Goal: Check status: Check status

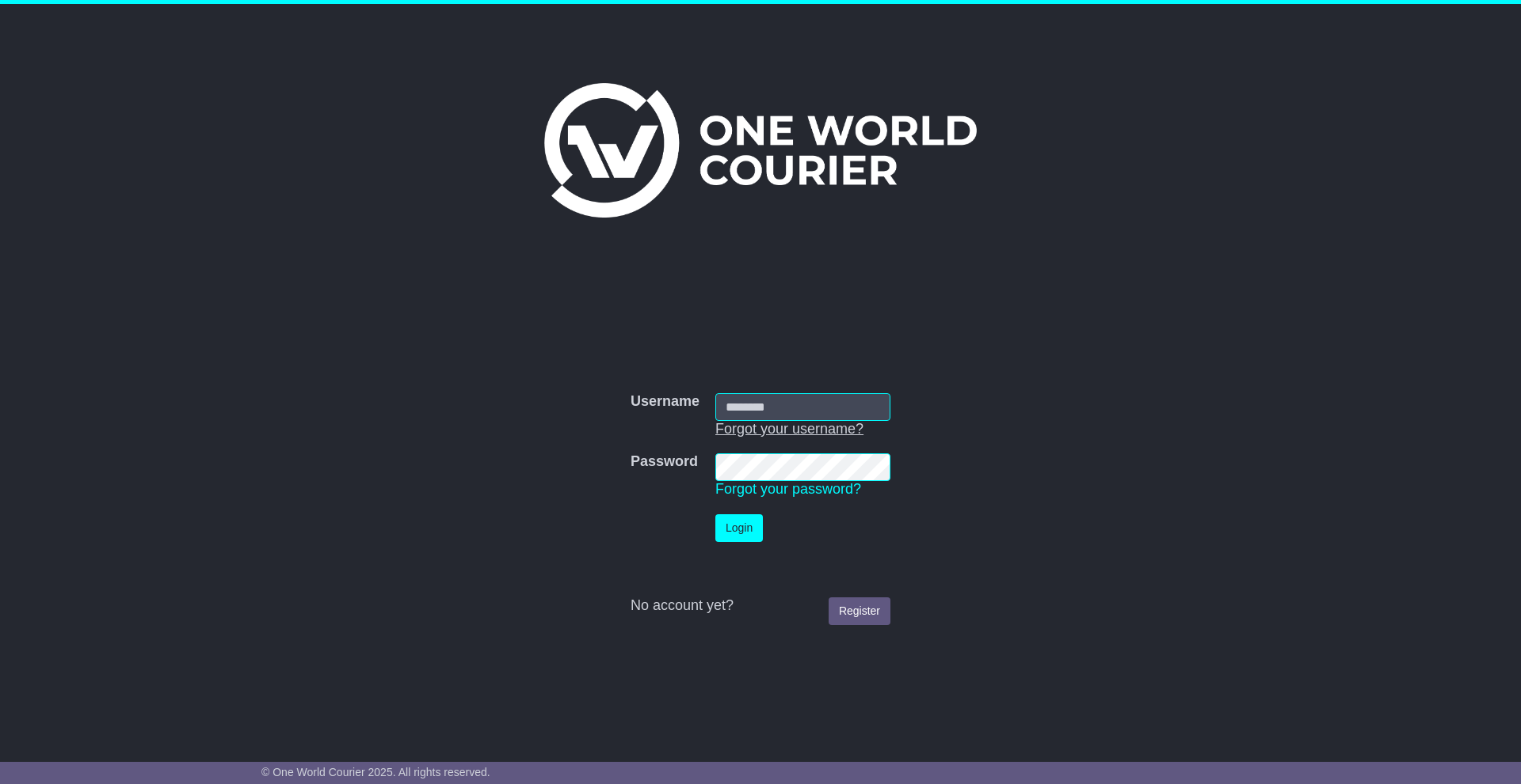
type input "**********"
click at [786, 412] on input "Username" at bounding box center [803, 407] width 175 height 27
type input "******"
click at [751, 527] on button "Login" at bounding box center [739, 527] width 48 height 27
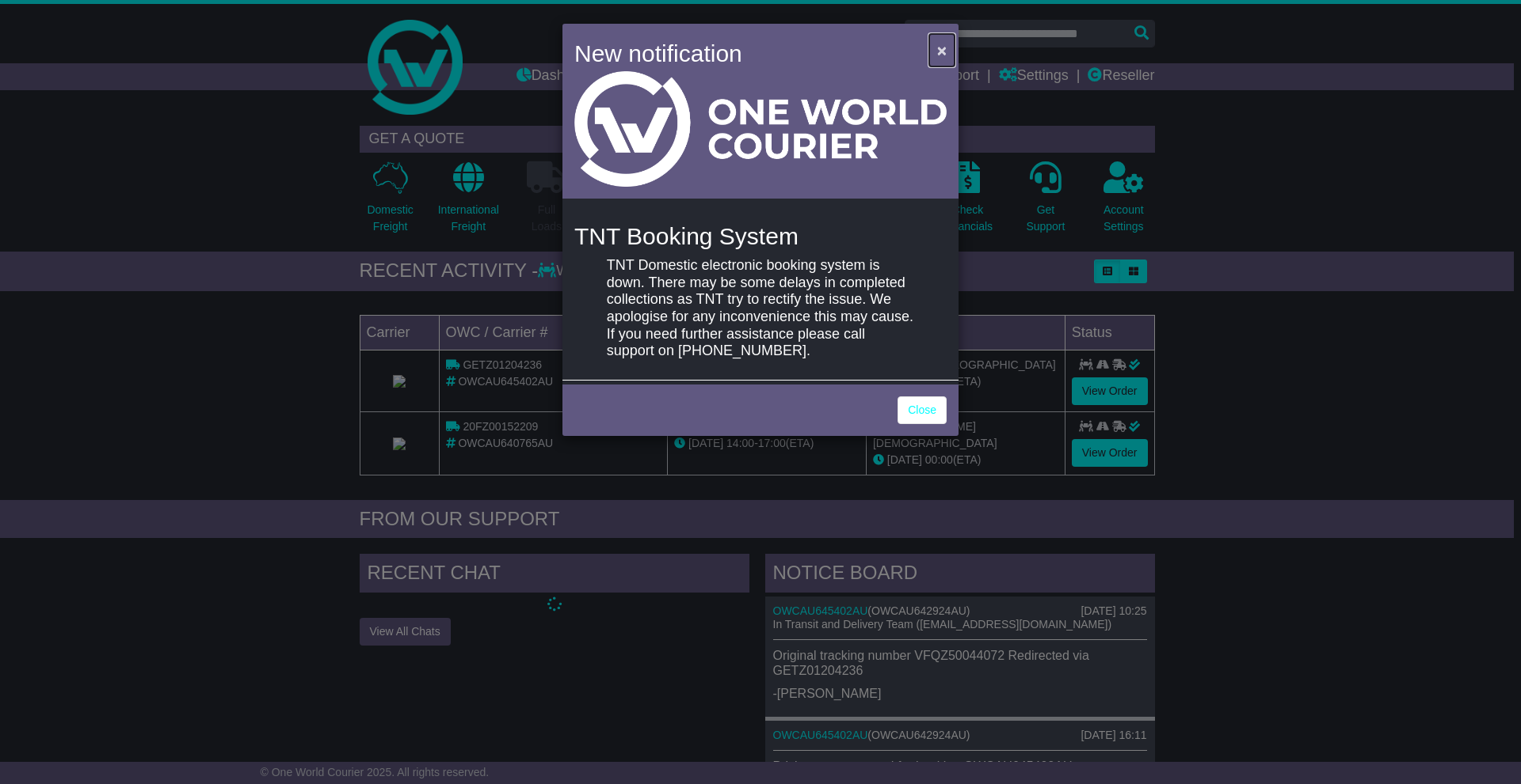
click at [934, 50] on button "×" at bounding box center [941, 50] width 26 height 33
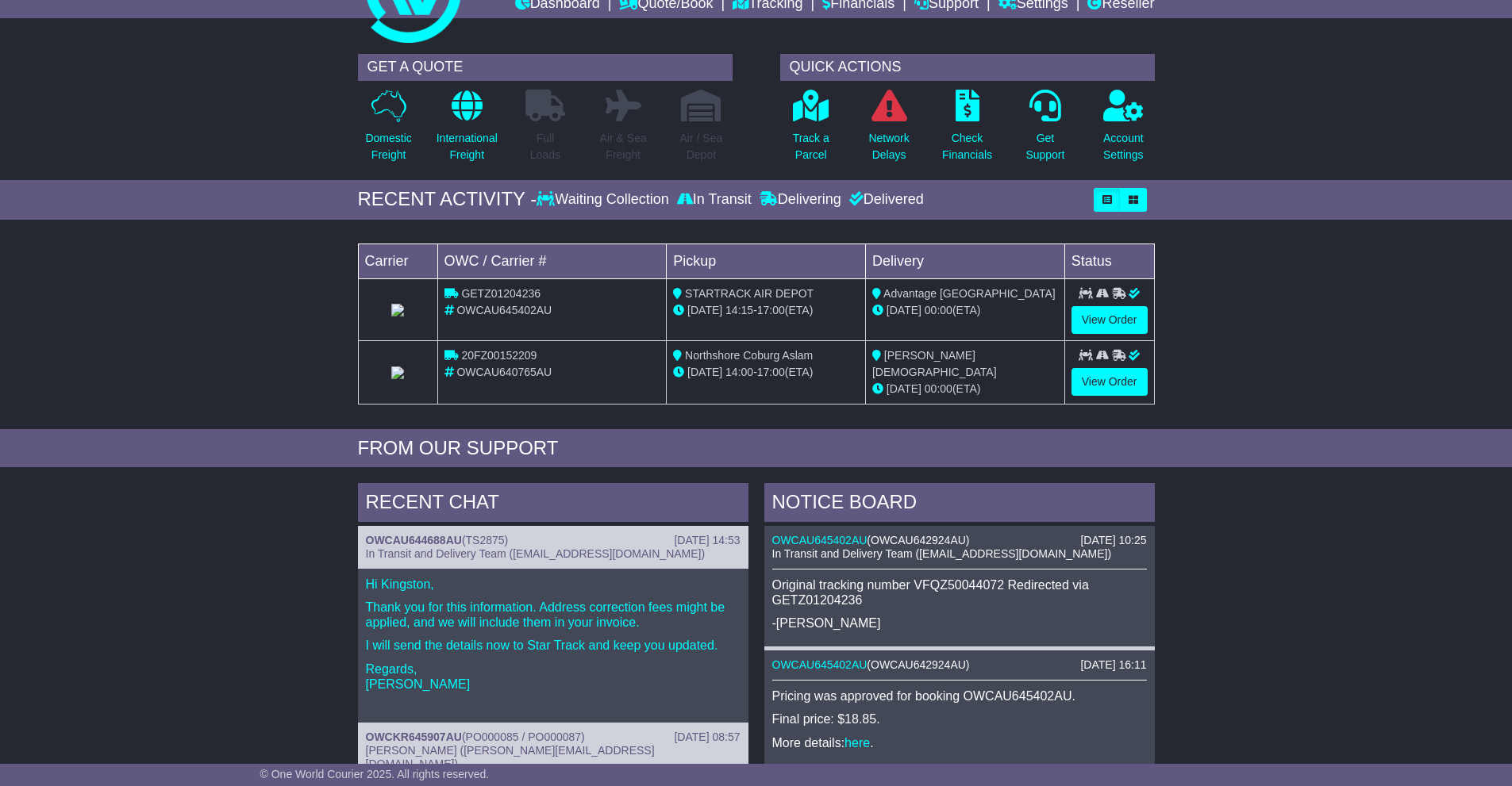
scroll to position [79, 0]
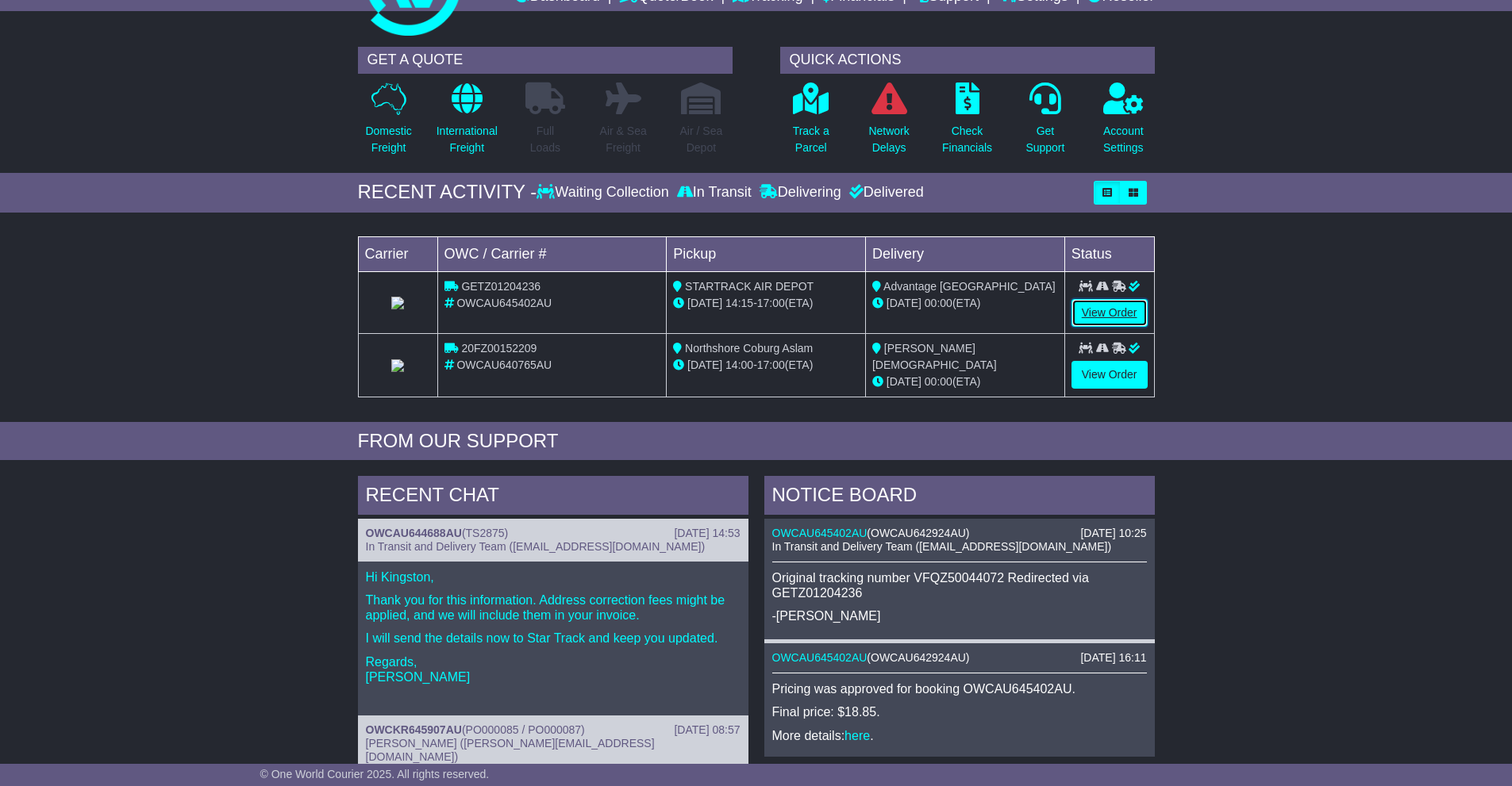
click at [1086, 315] on link "View Order" at bounding box center [1110, 312] width 76 height 28
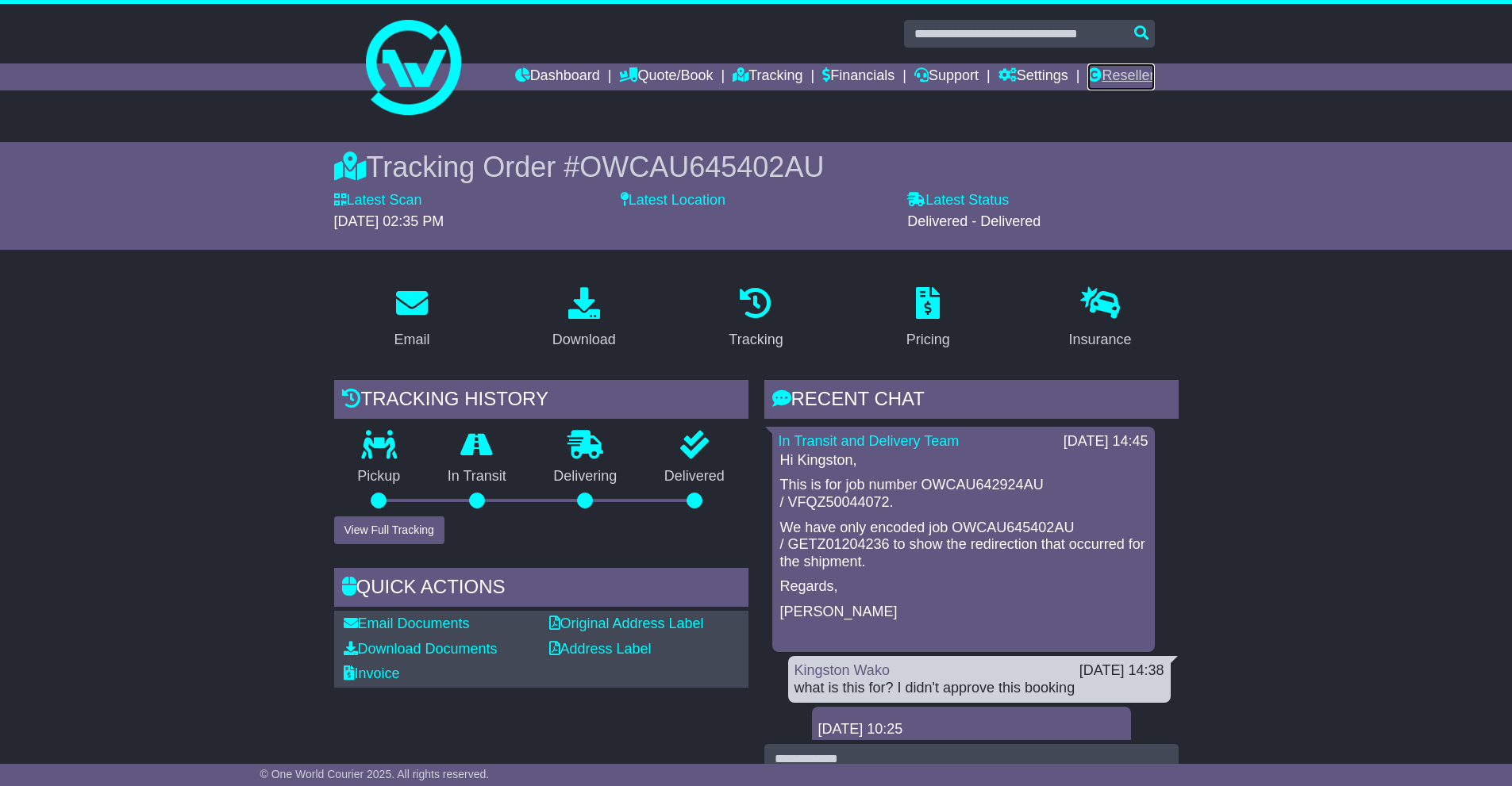
click at [1125, 76] on link "Reseller" at bounding box center [1121, 77] width 67 height 27
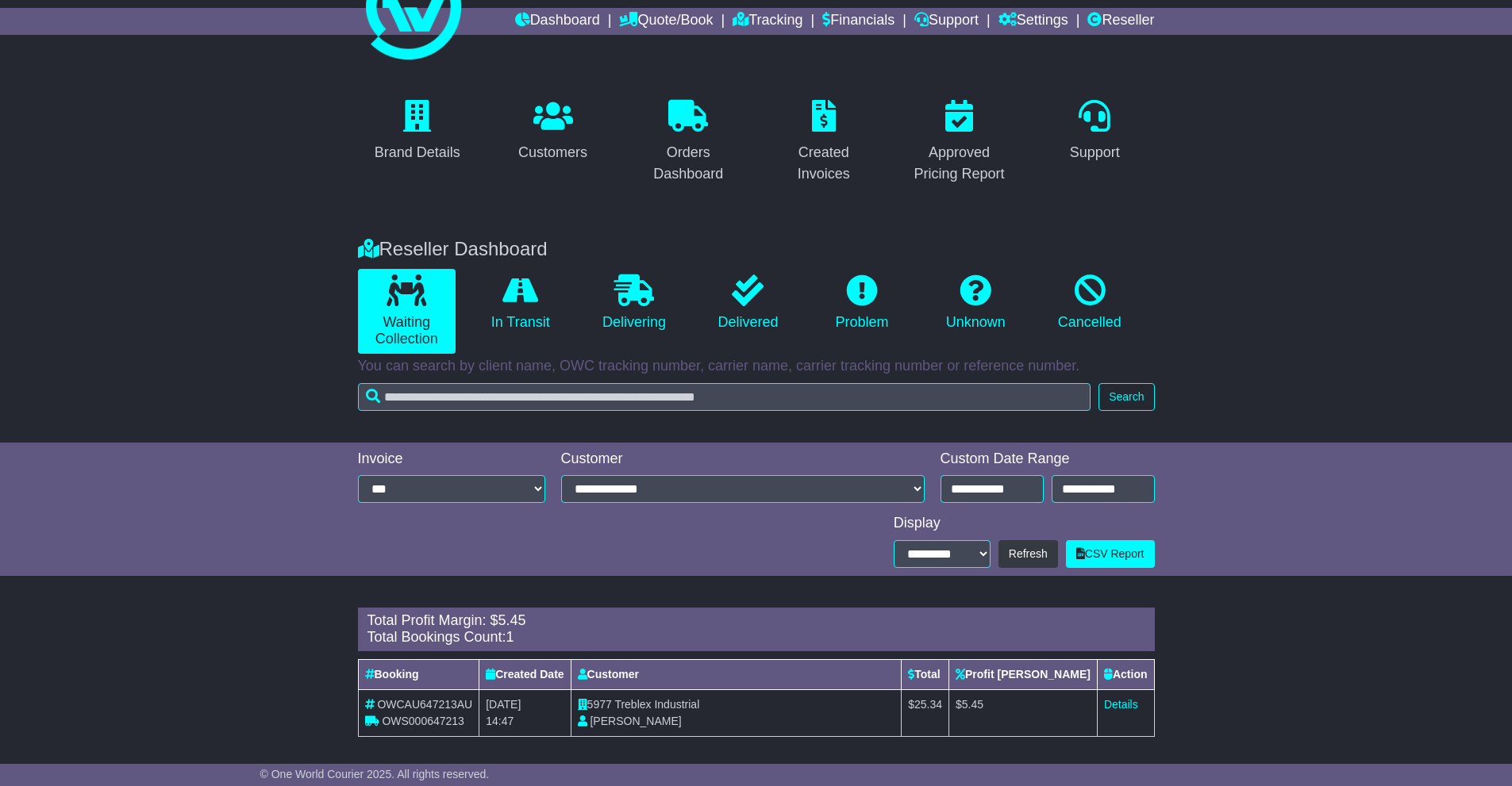
scroll to position [63, 0]
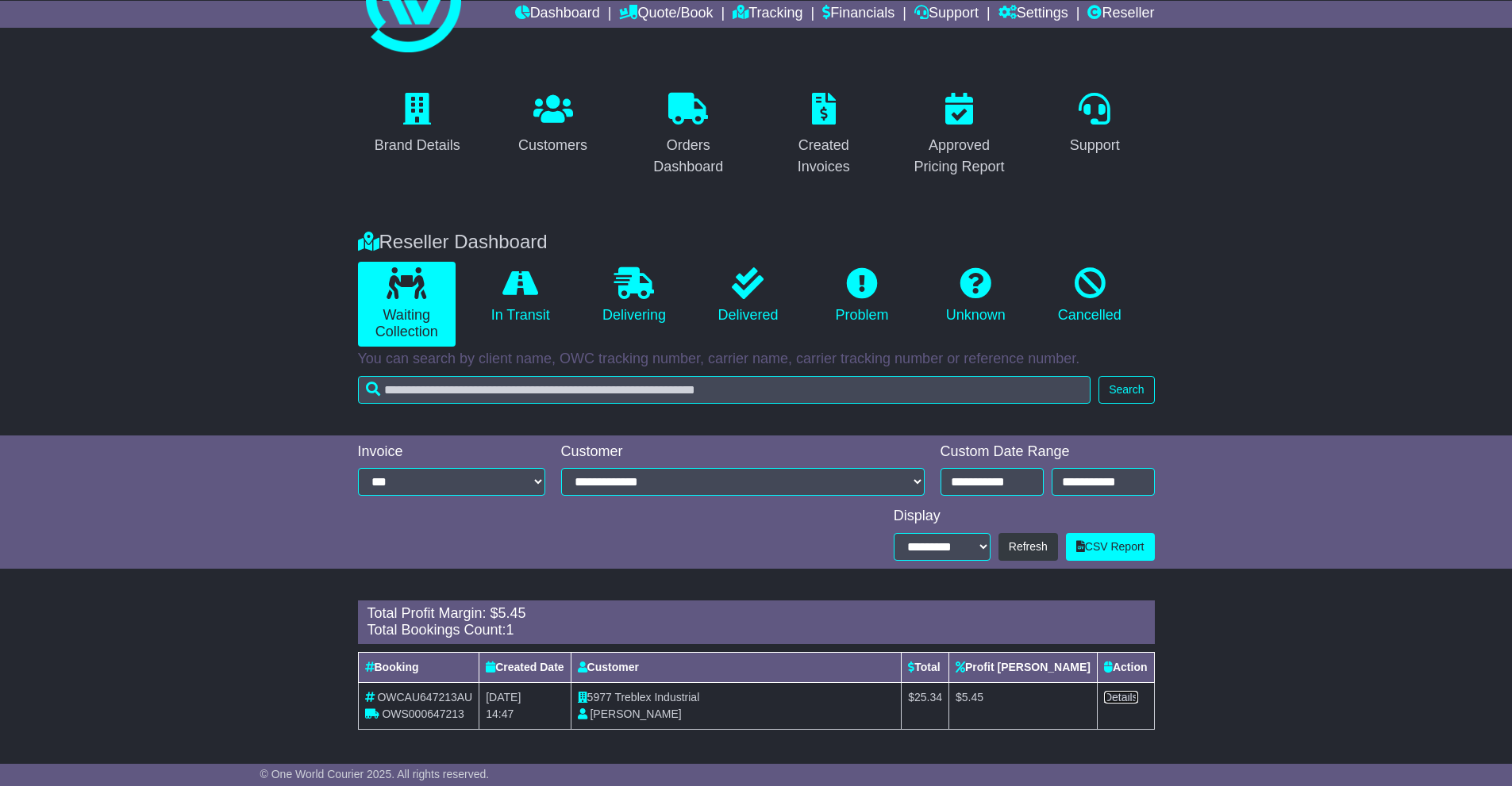
click at [1130, 697] on link "Details" at bounding box center [1121, 697] width 34 height 12
click at [508, 275] on icon at bounding box center [520, 283] width 35 height 32
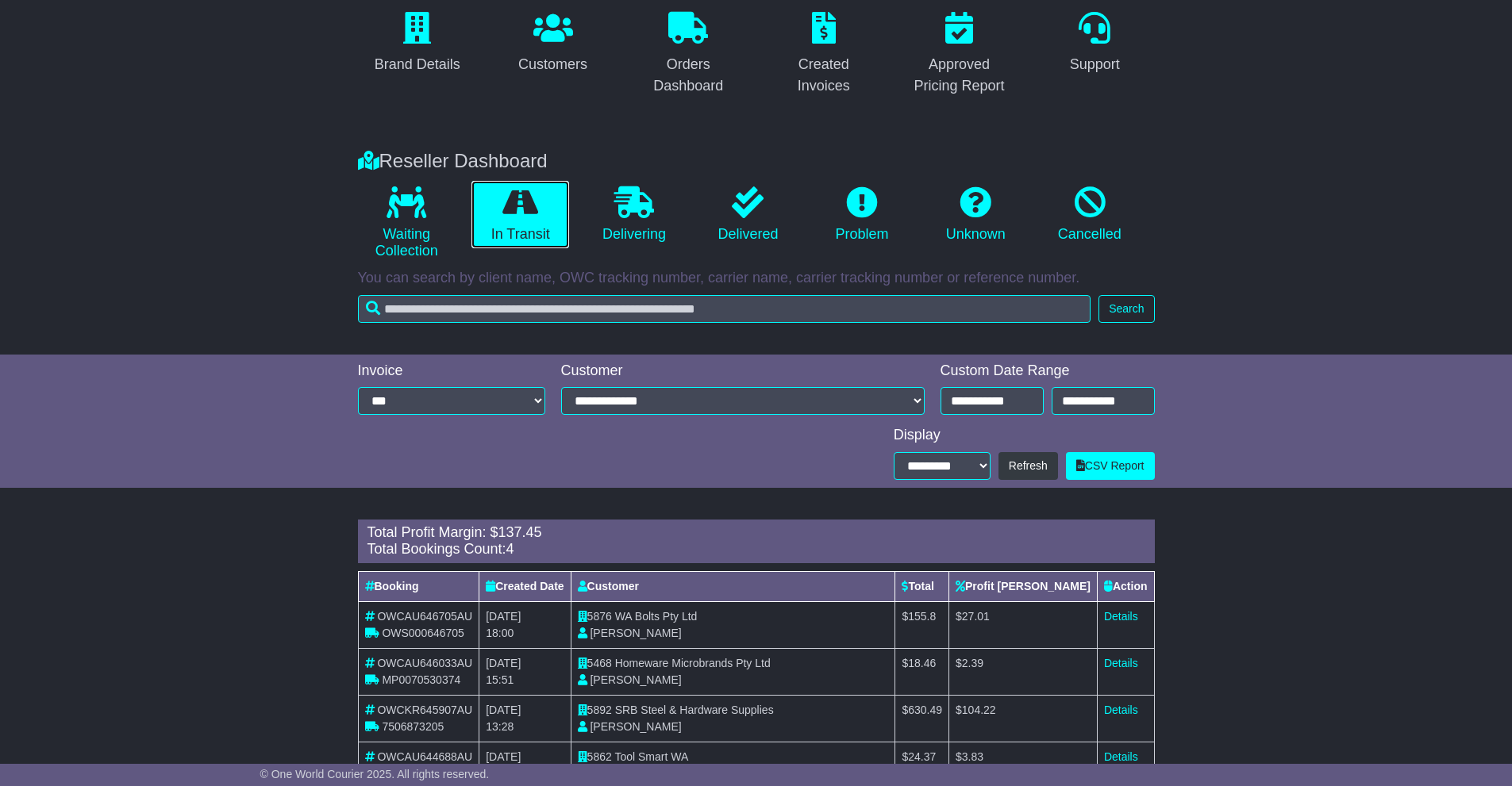
scroll to position [203, 0]
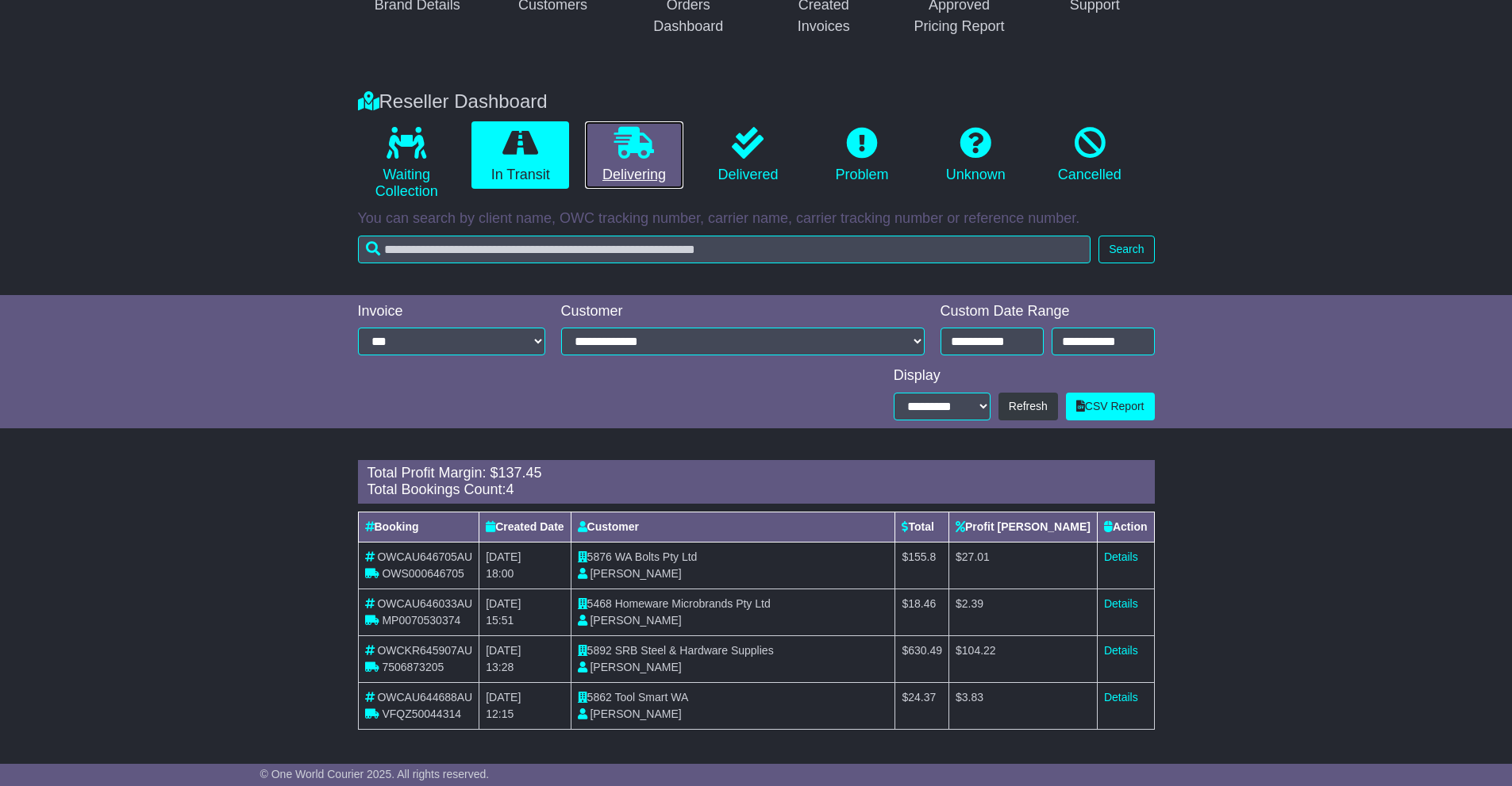
click at [634, 153] on icon at bounding box center [634, 143] width 40 height 32
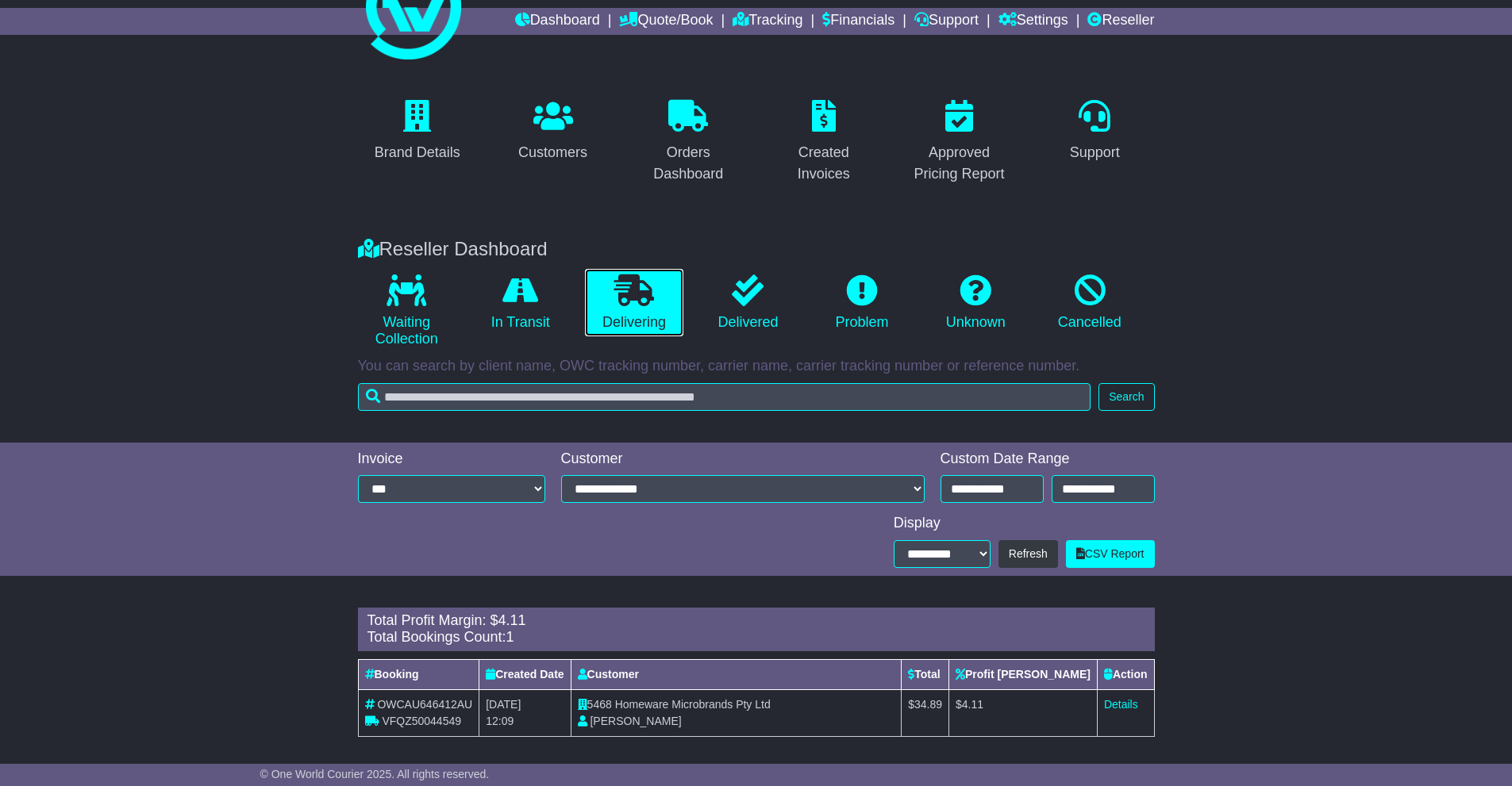
scroll to position [63, 0]
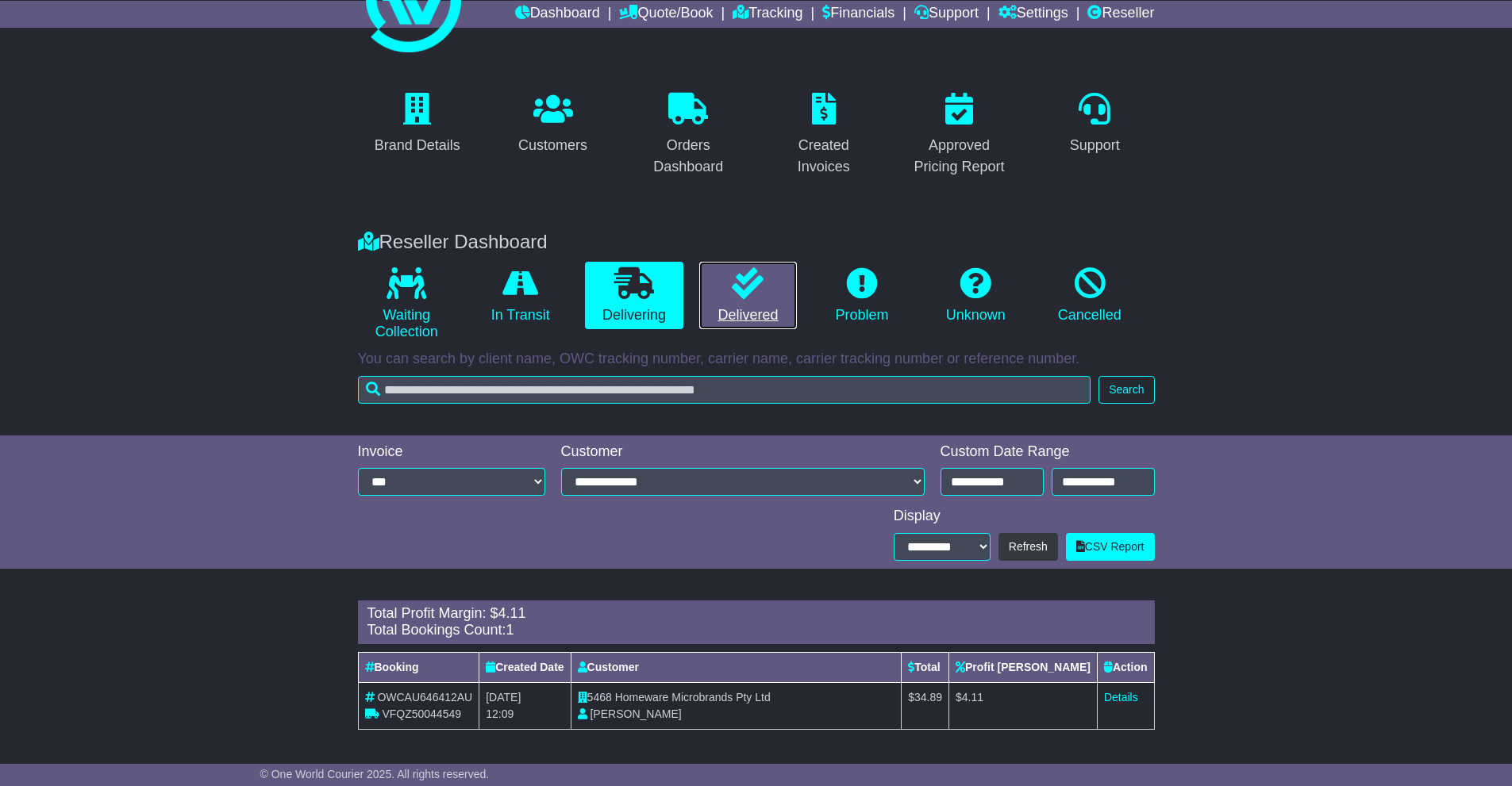
click at [768, 282] on link "Delivered" at bounding box center [748, 295] width 98 height 68
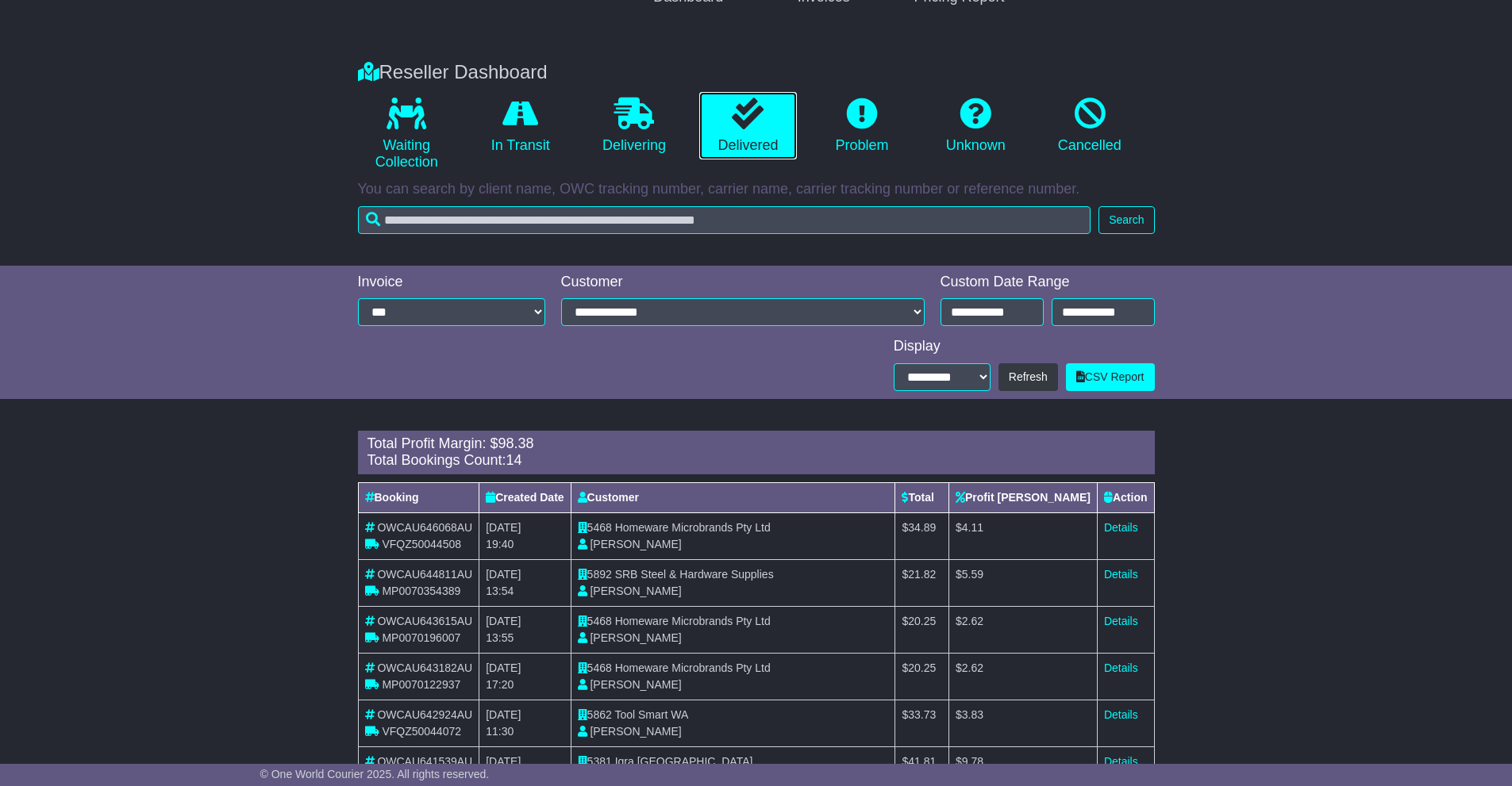
scroll to position [223, 0]
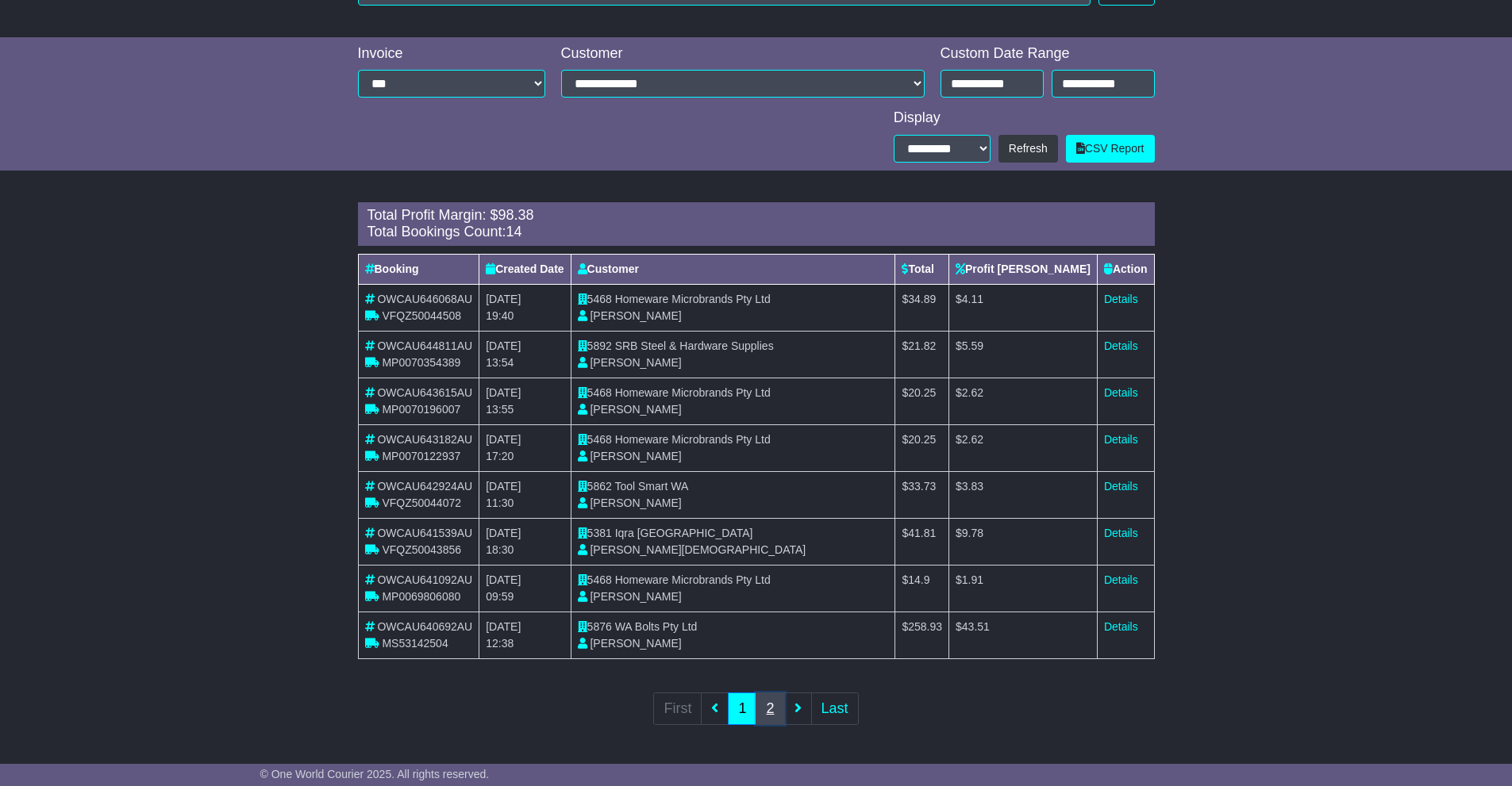
click at [764, 714] on link "2" at bounding box center [770, 709] width 28 height 33
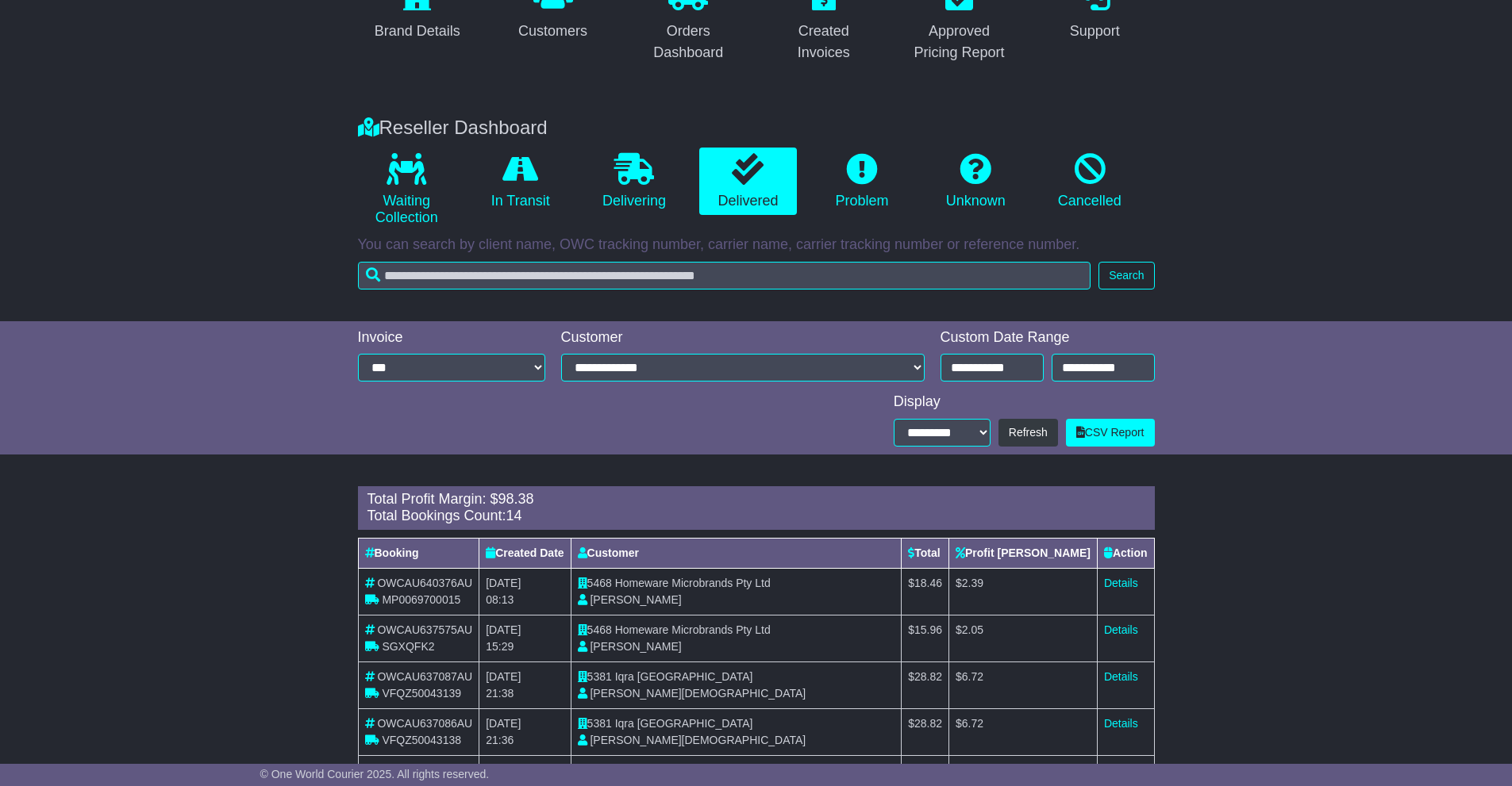
scroll to position [130, 0]
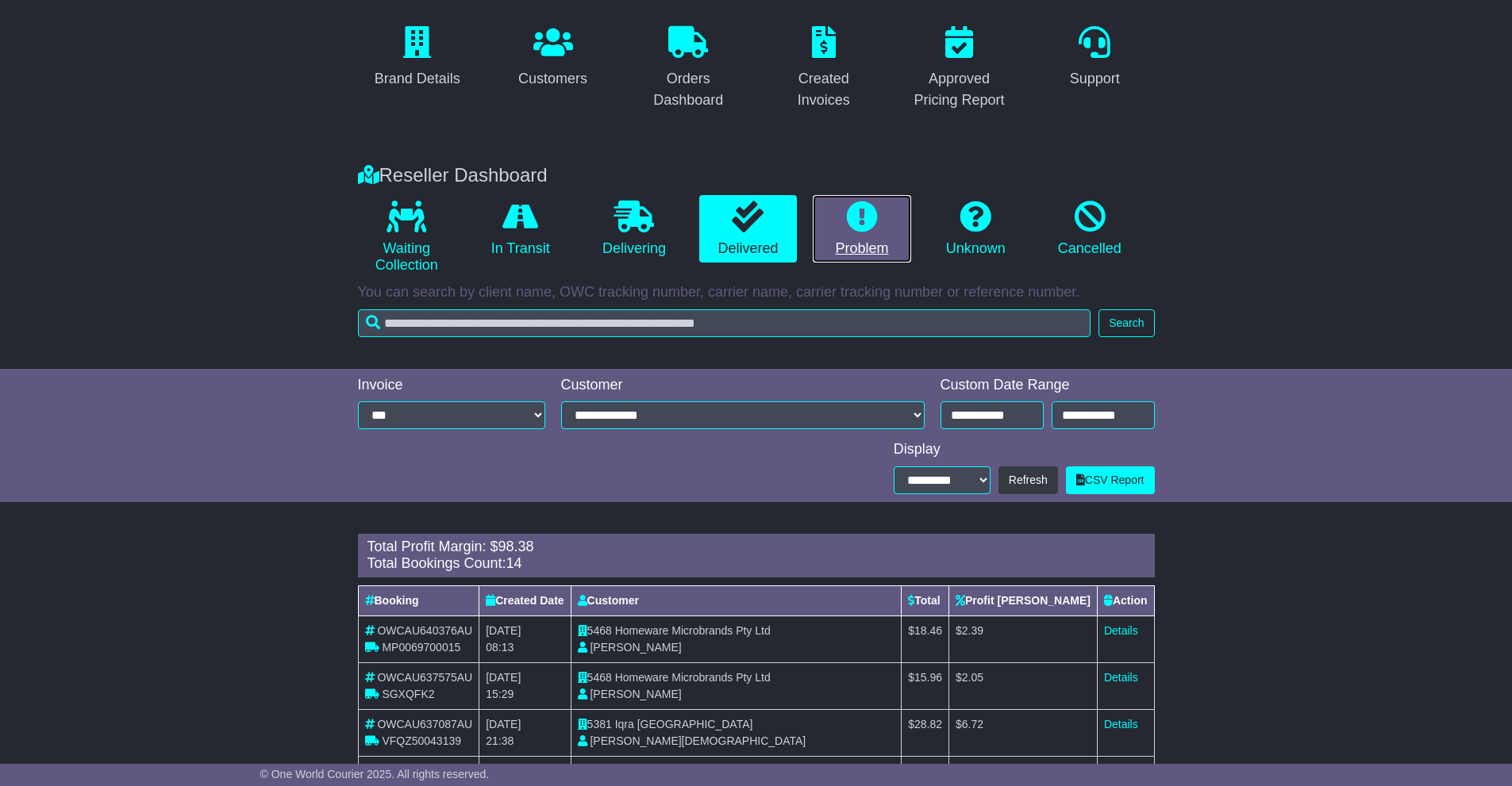
click at [881, 230] on link "Problem" at bounding box center [862, 229] width 98 height 68
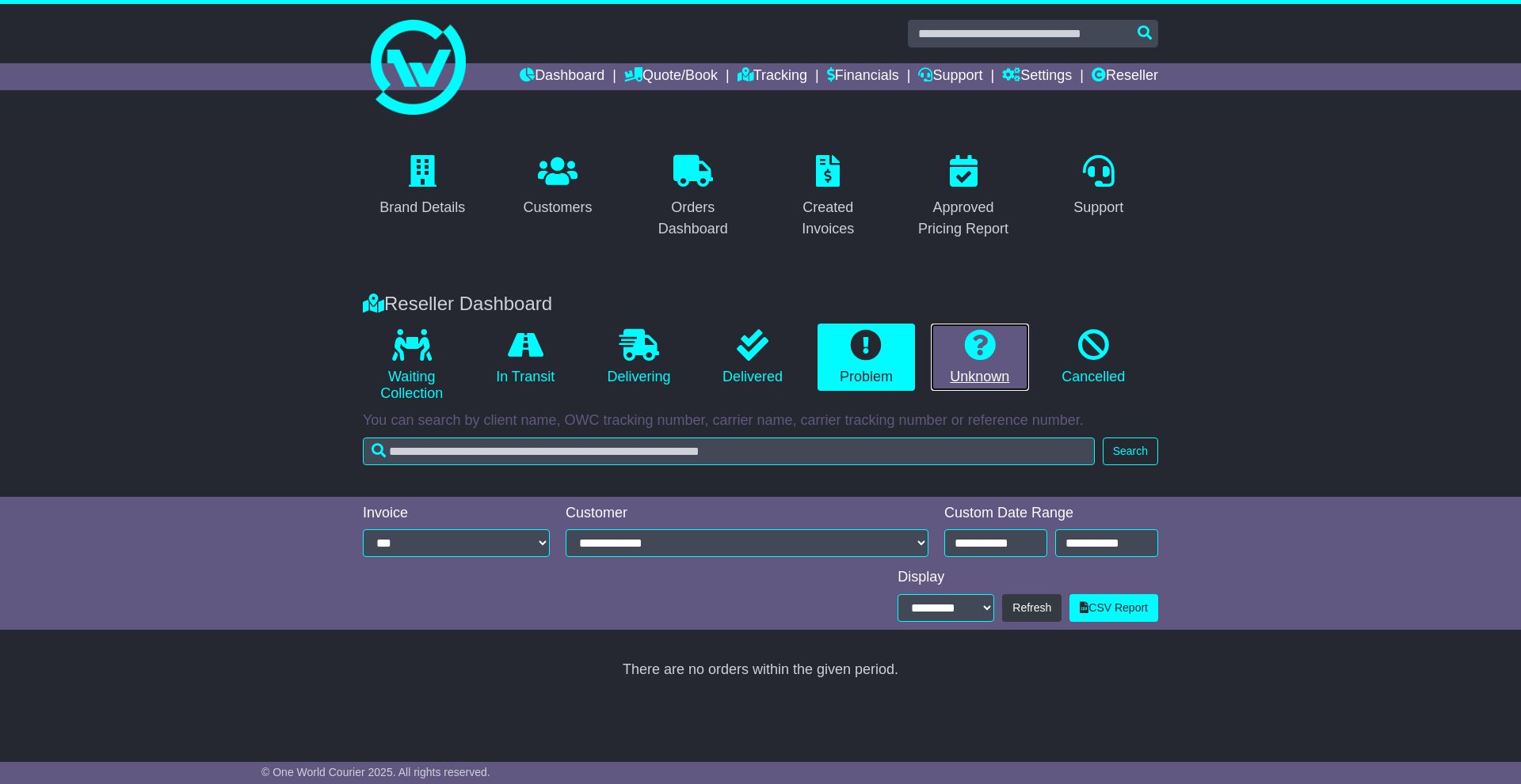
click at [954, 335] on link "Unknown" at bounding box center [979, 357] width 97 height 68
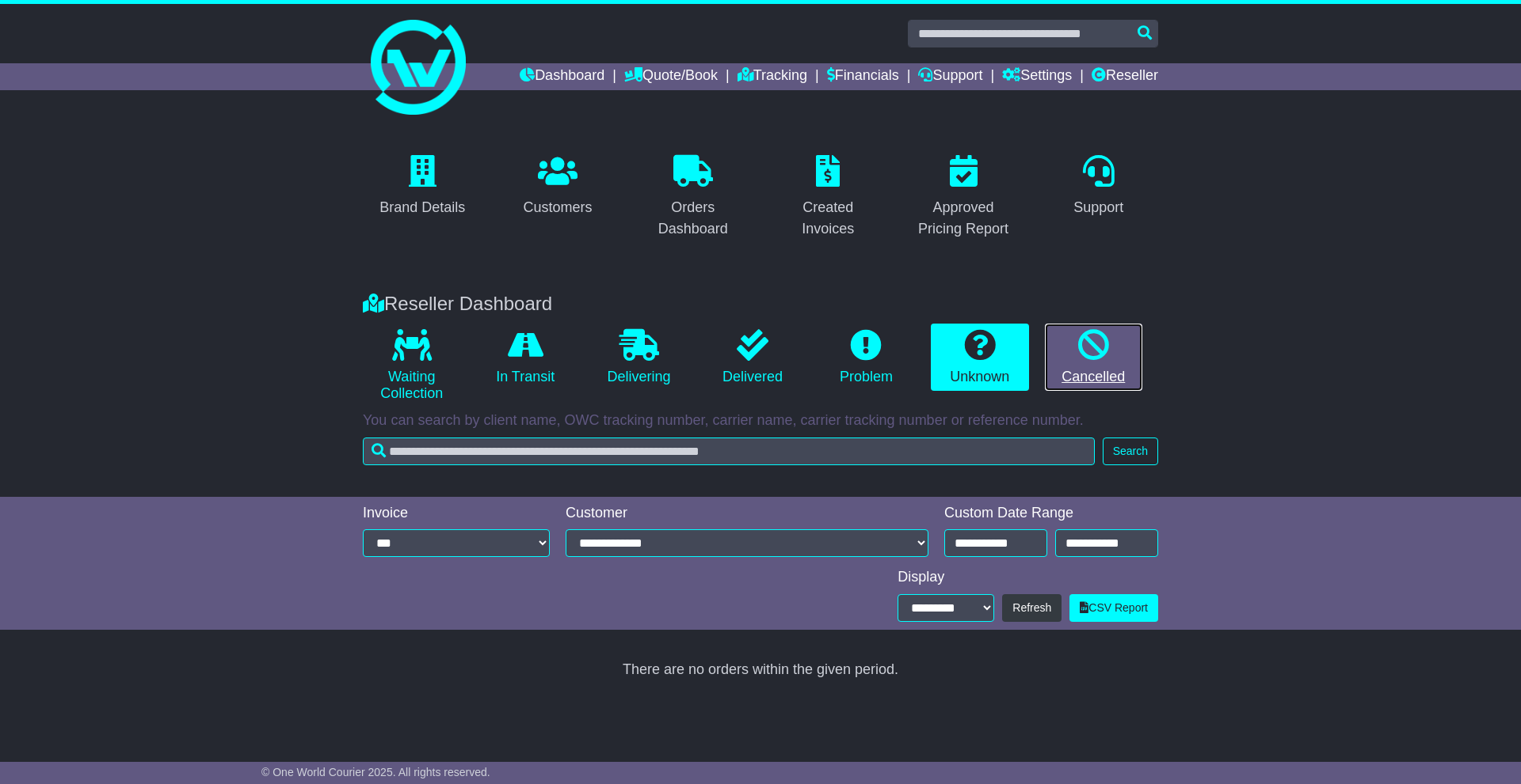
click at [1117, 364] on link "Cancelled" at bounding box center [1093, 357] width 97 height 68
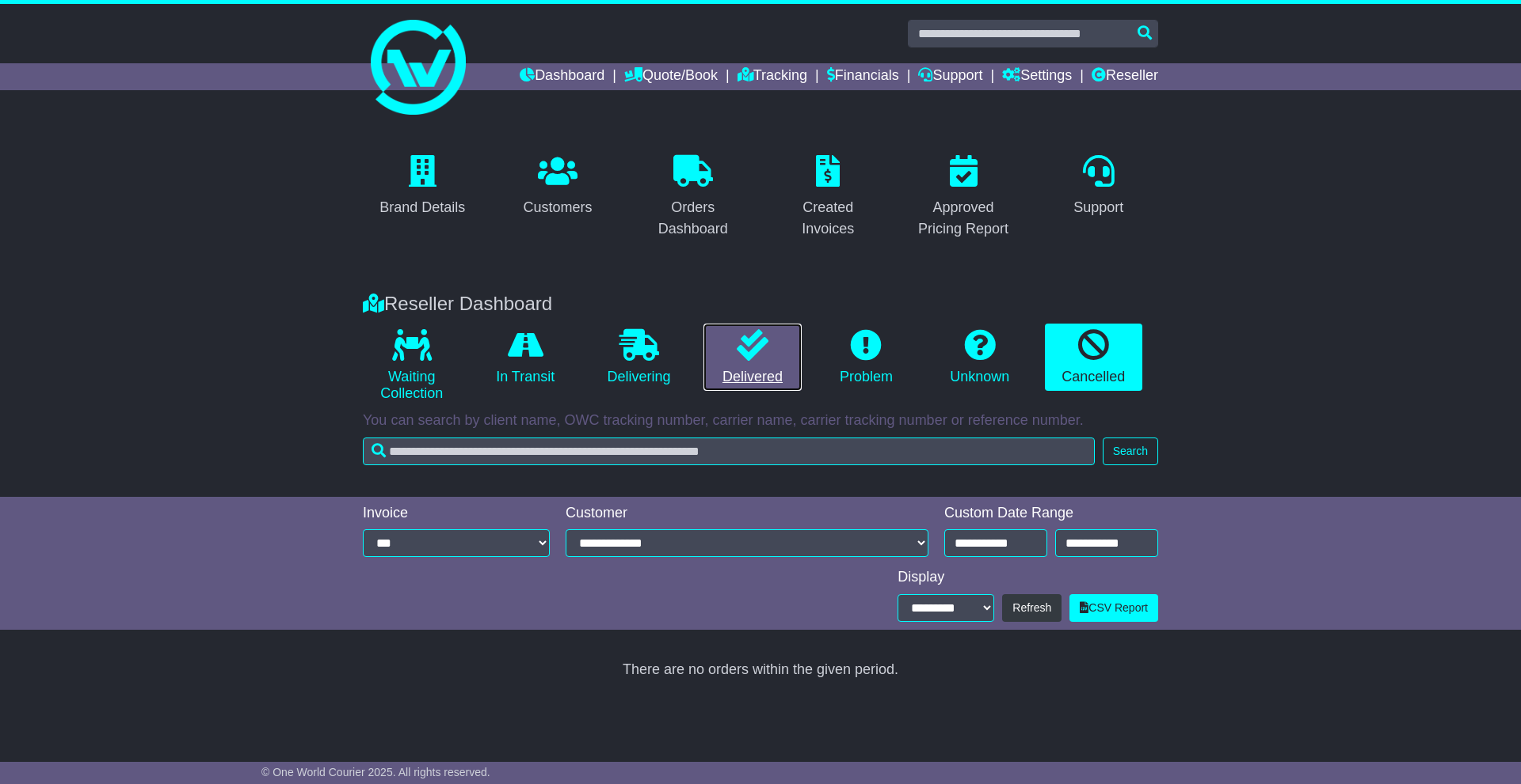
click at [778, 361] on link "Delivered" at bounding box center [752, 357] width 97 height 68
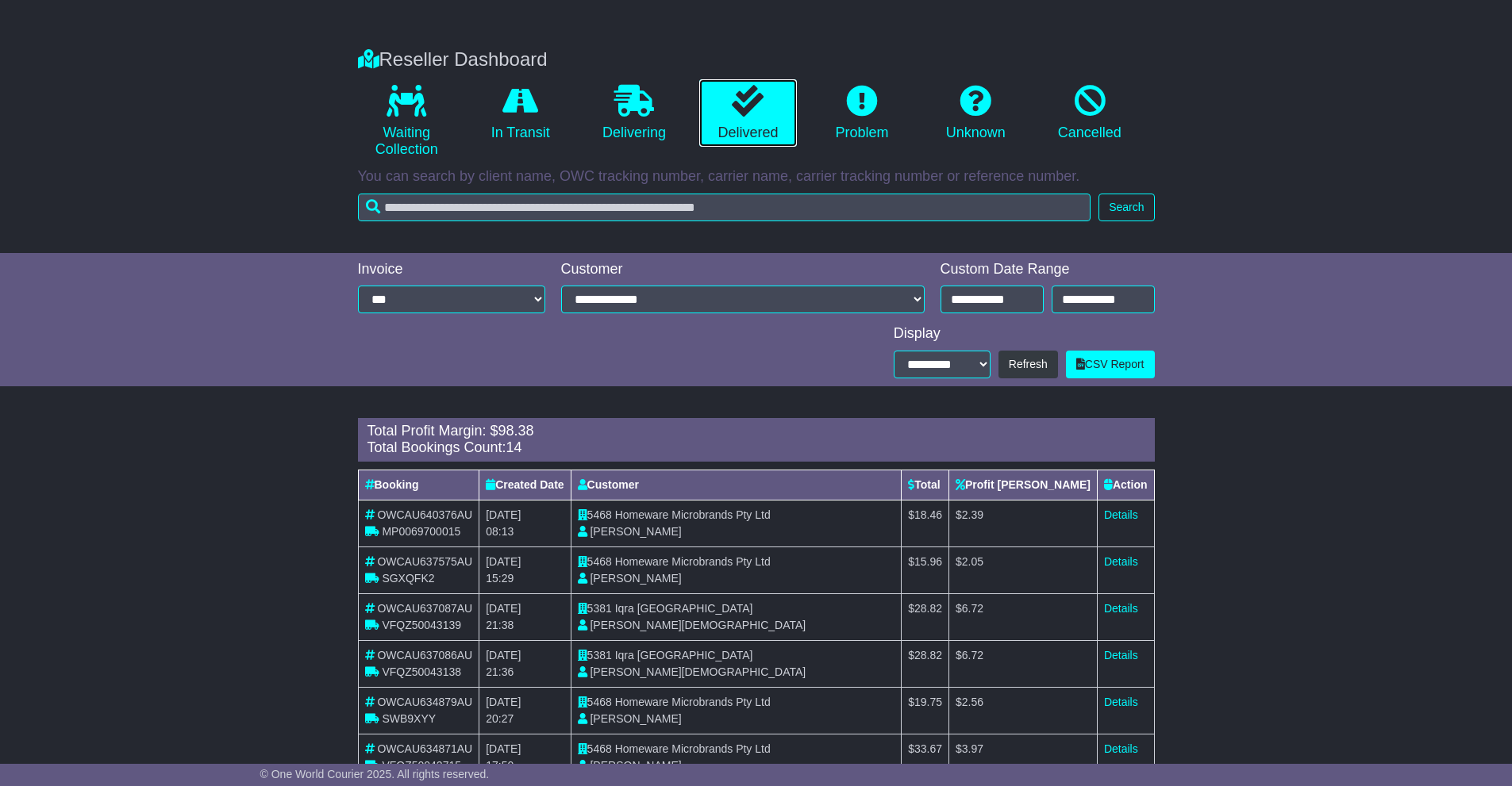
scroll to position [367, 0]
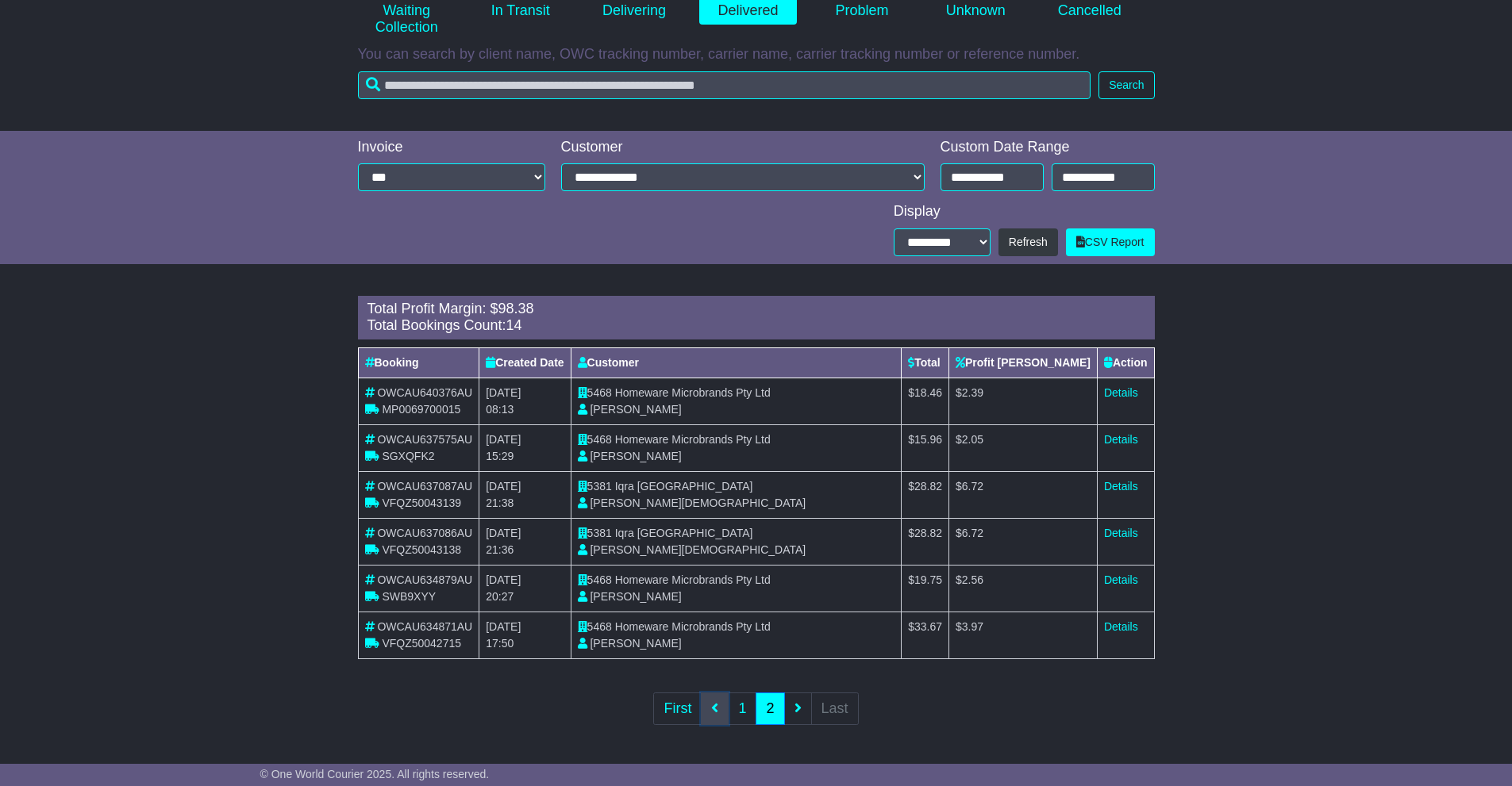
click at [719, 714] on icon at bounding box center [715, 708] width 7 height 14
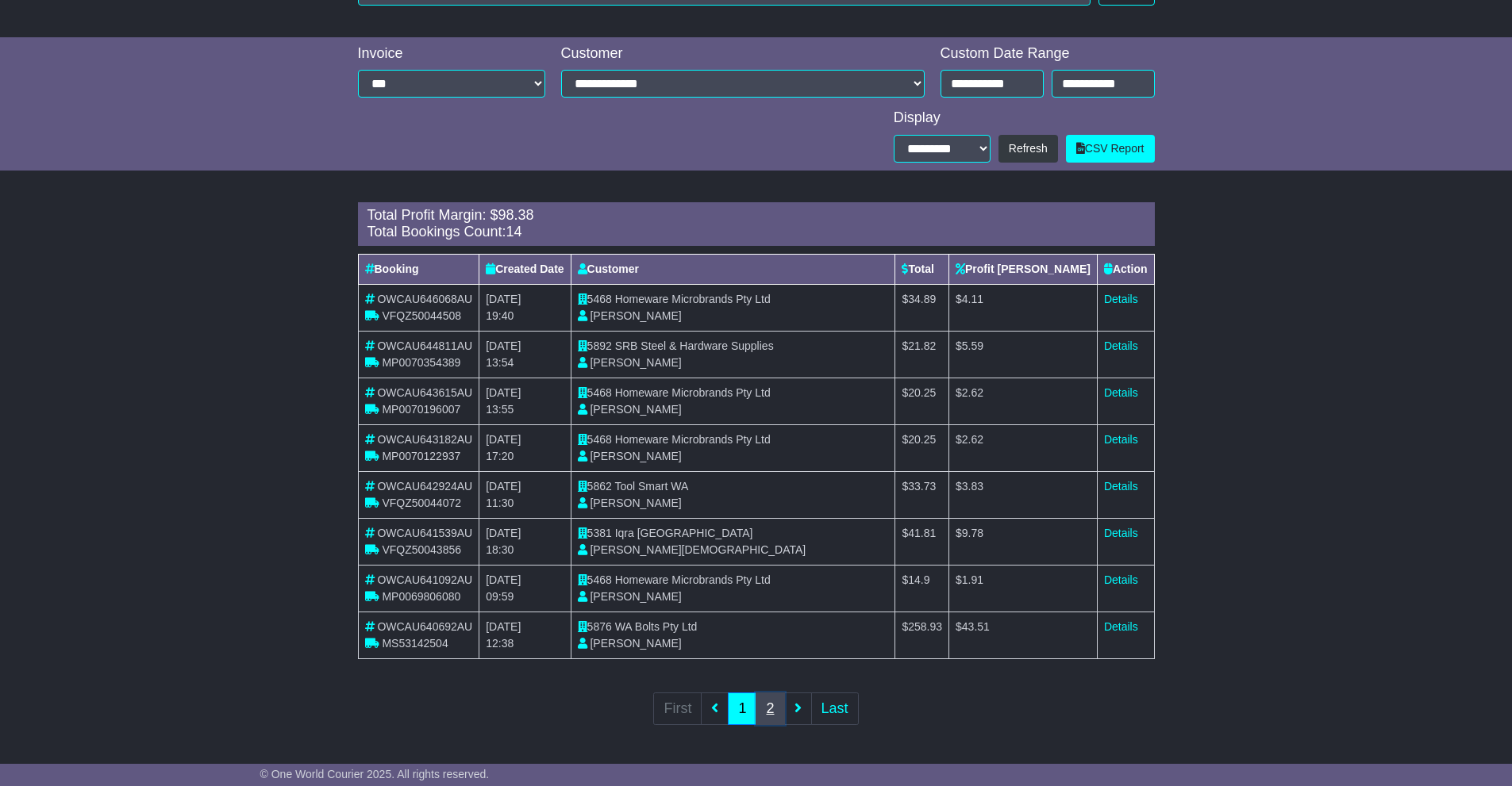
click at [760, 709] on link "2" at bounding box center [770, 709] width 28 height 33
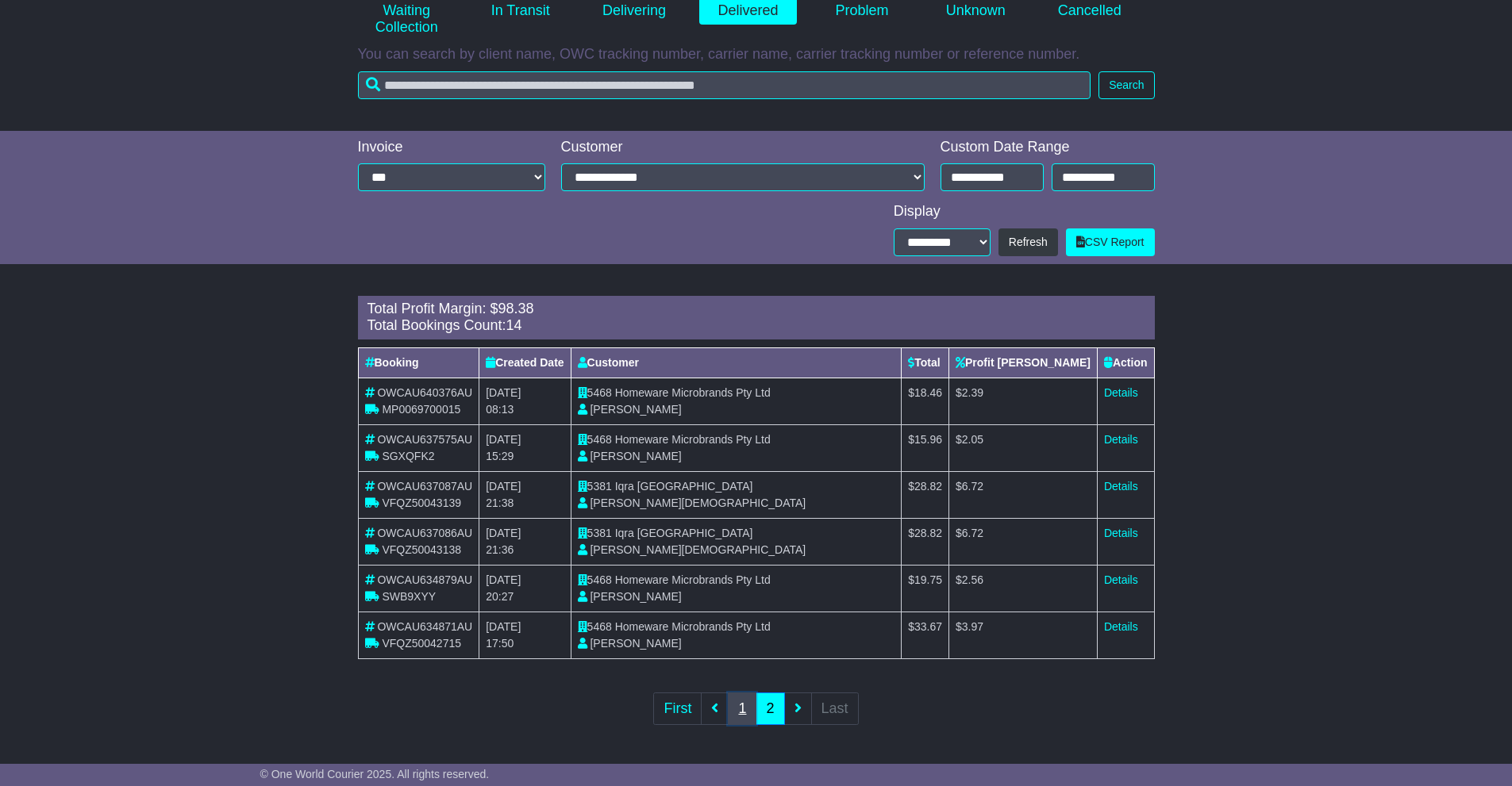
click at [749, 703] on link "1" at bounding box center [742, 709] width 28 height 33
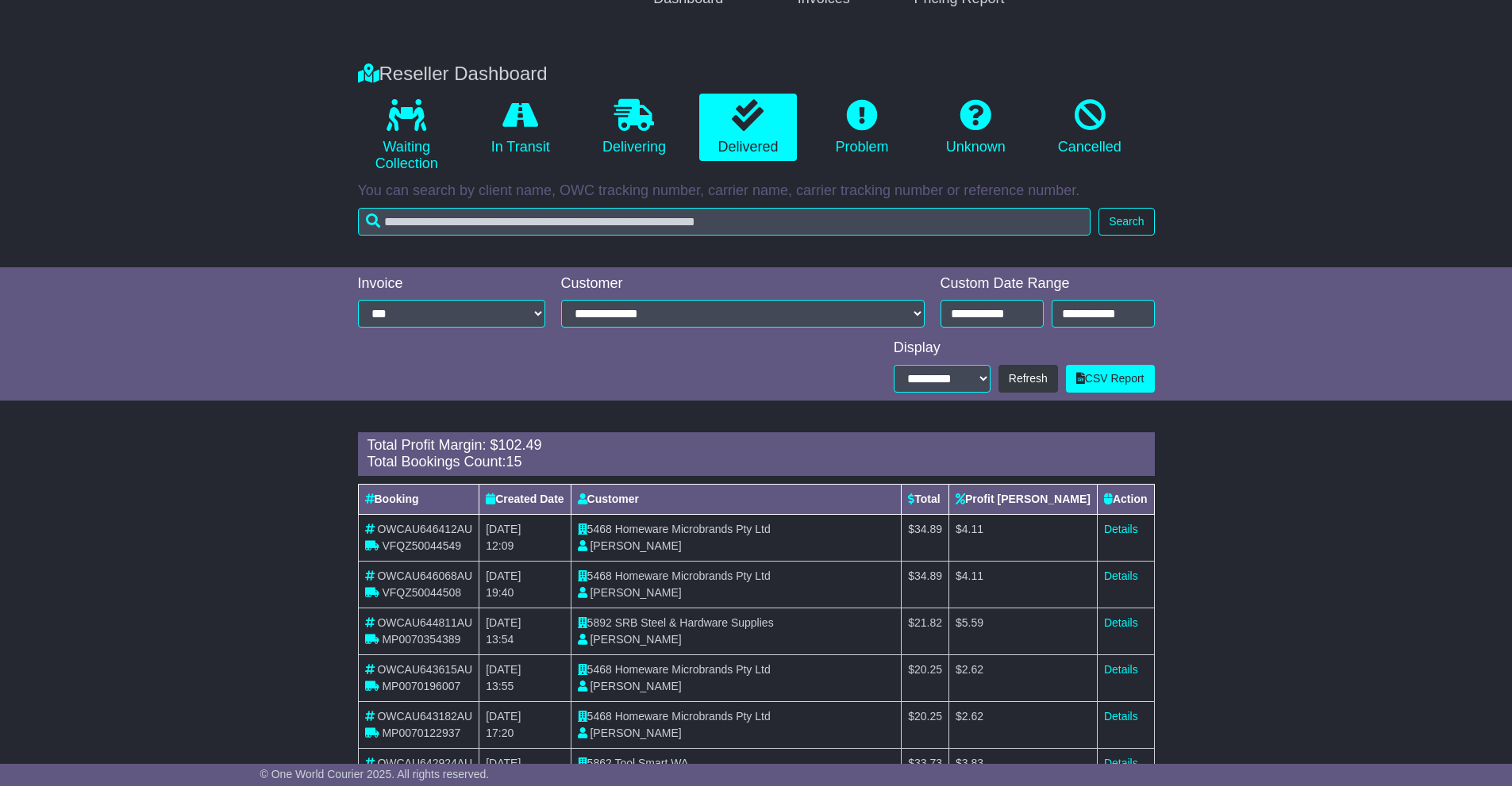
scroll to position [223, 0]
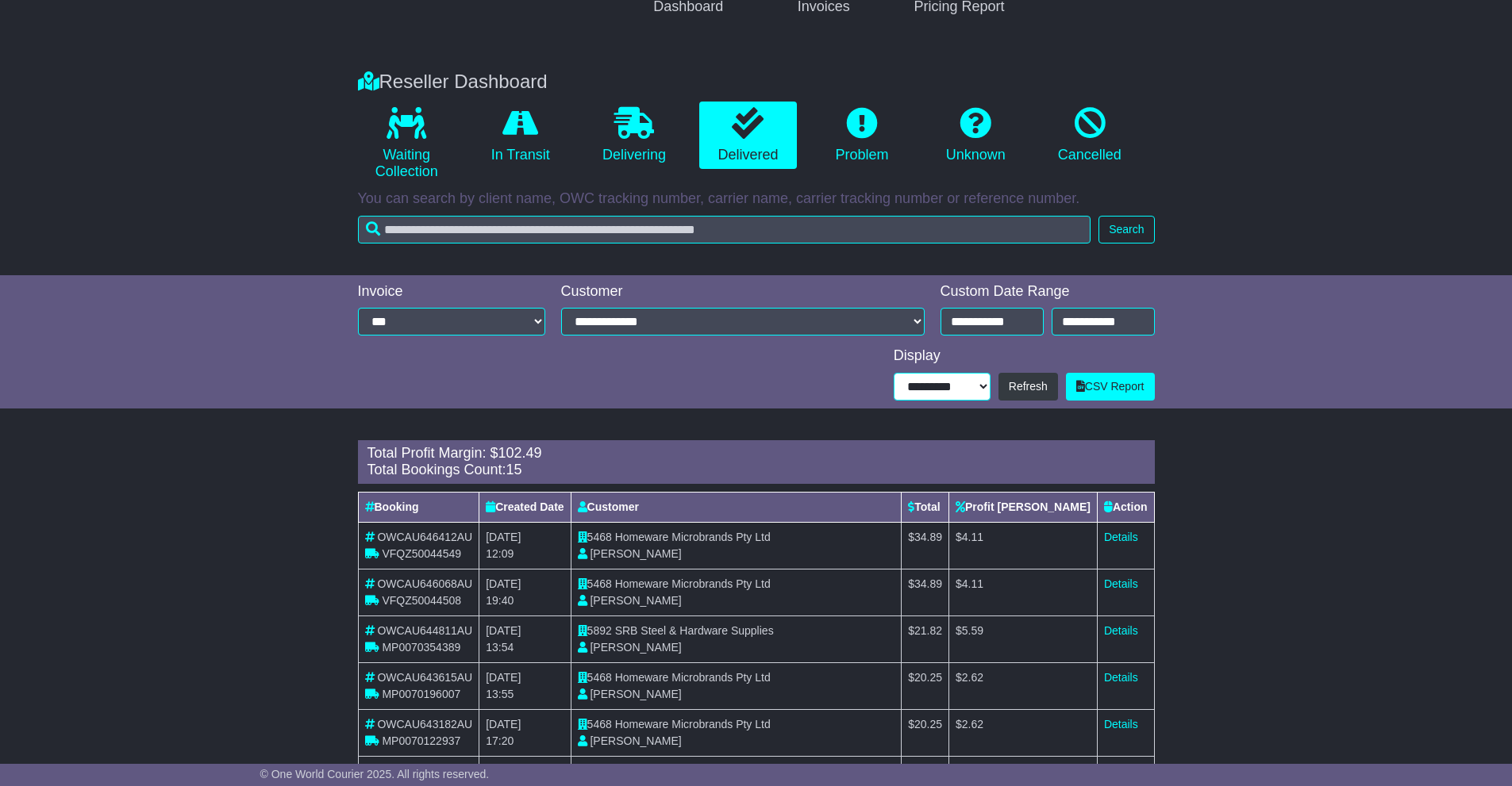
click at [933, 382] on select "**********" at bounding box center [941, 386] width 97 height 28
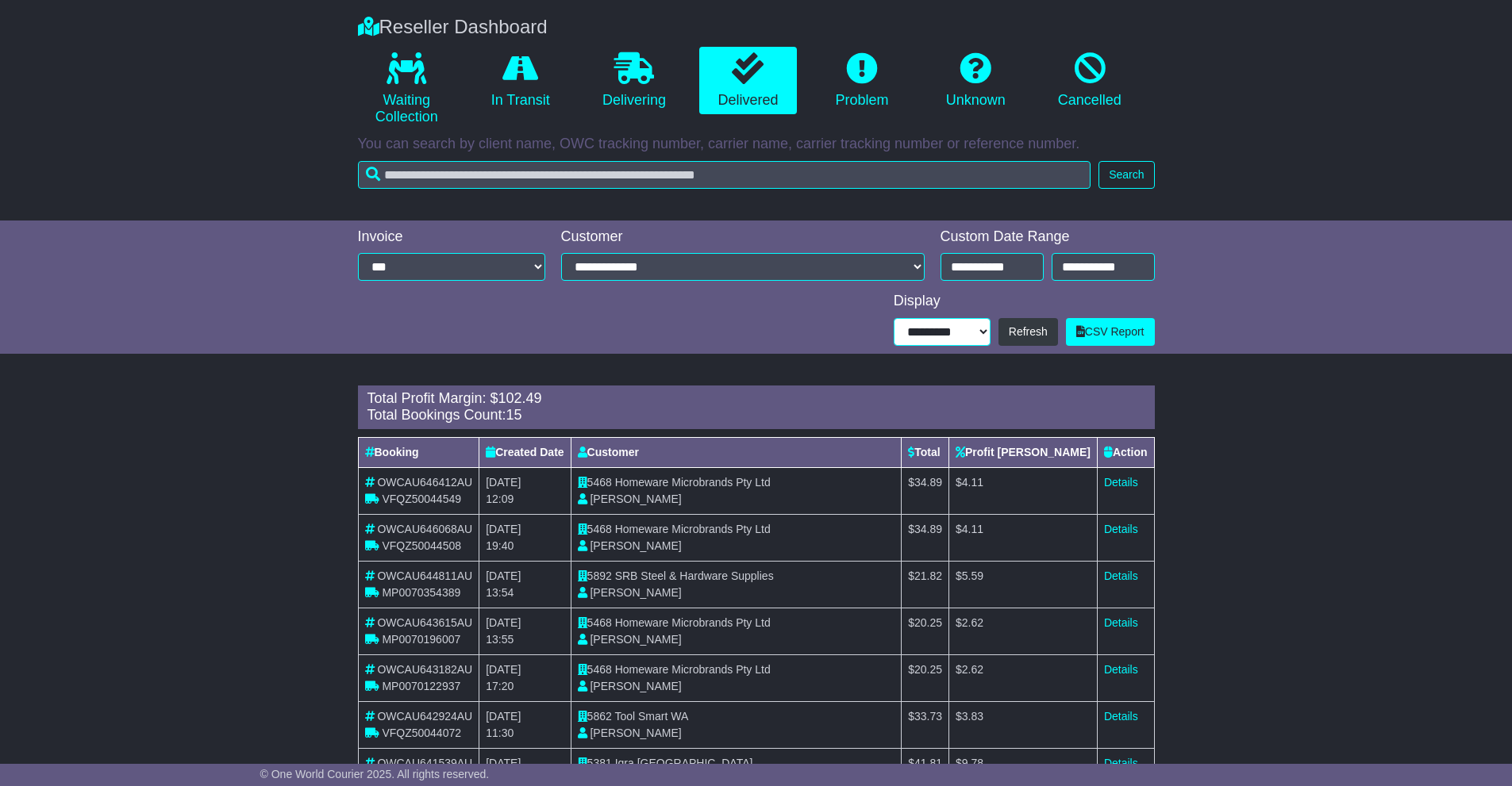
scroll to position [303, 0]
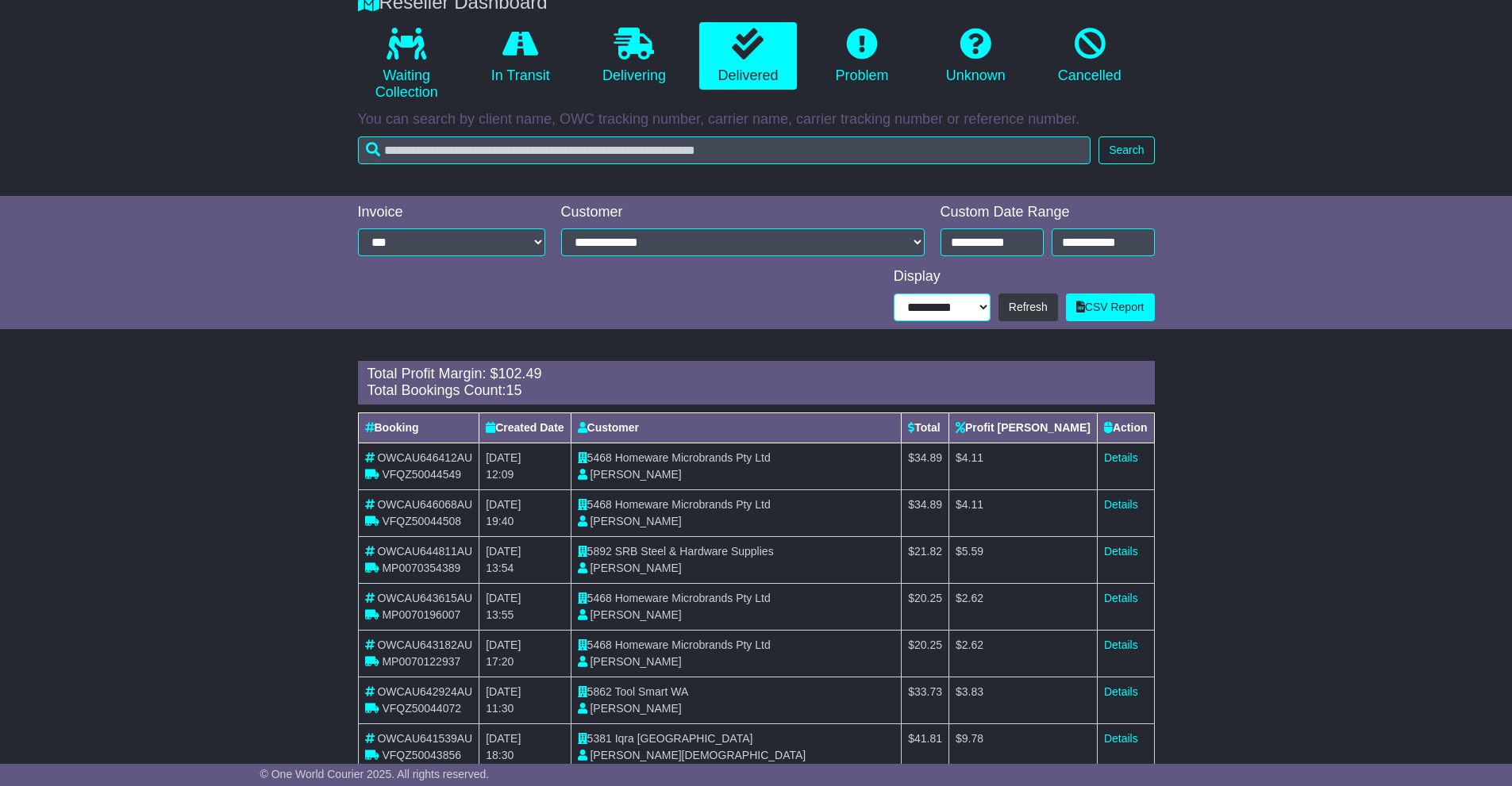
click at [926, 309] on select "**********" at bounding box center [941, 307] width 97 height 28
select select "**"
click at [896, 321] on select "**********" at bounding box center [941, 307] width 97 height 28
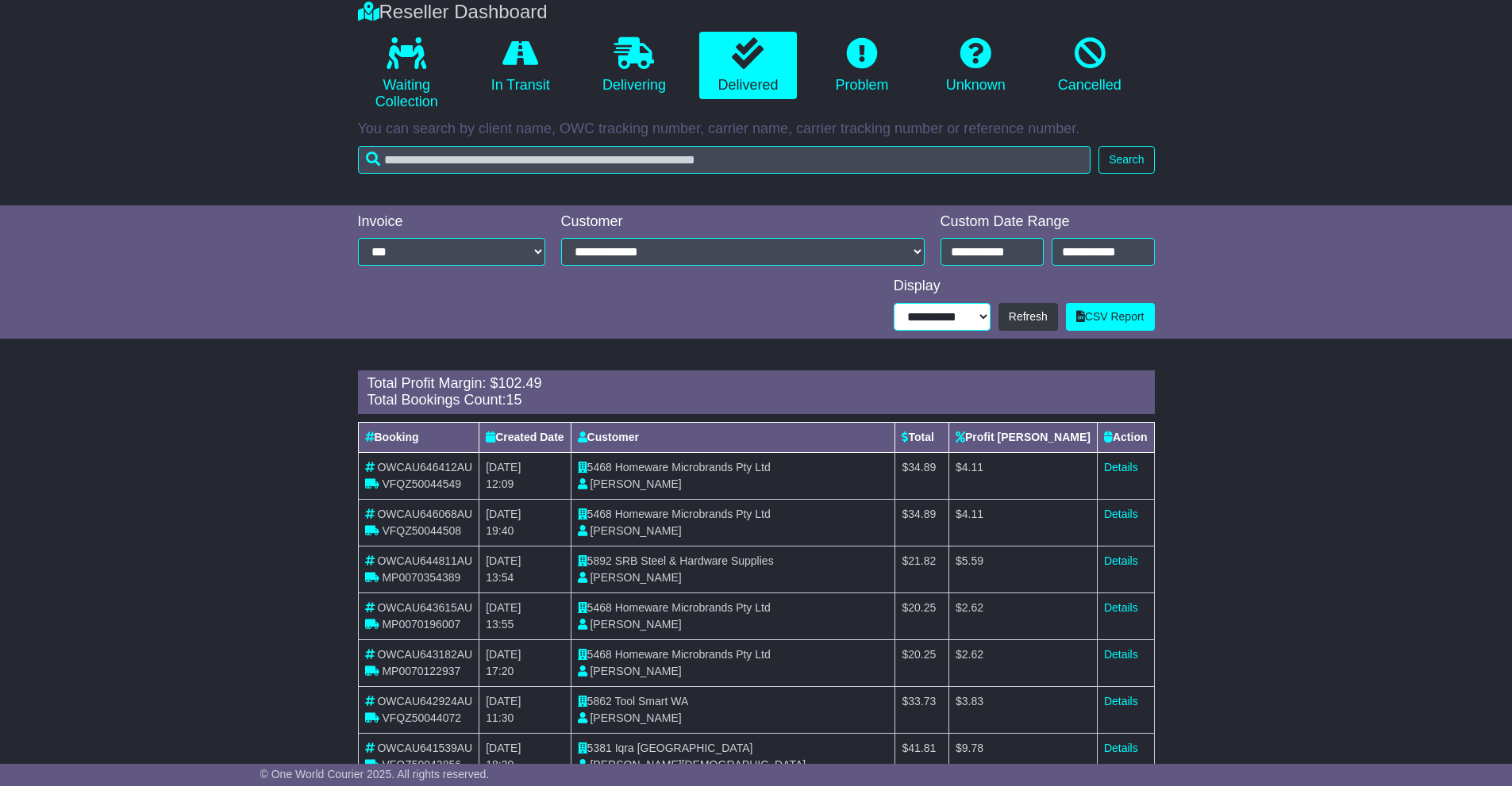
scroll to position [162, 0]
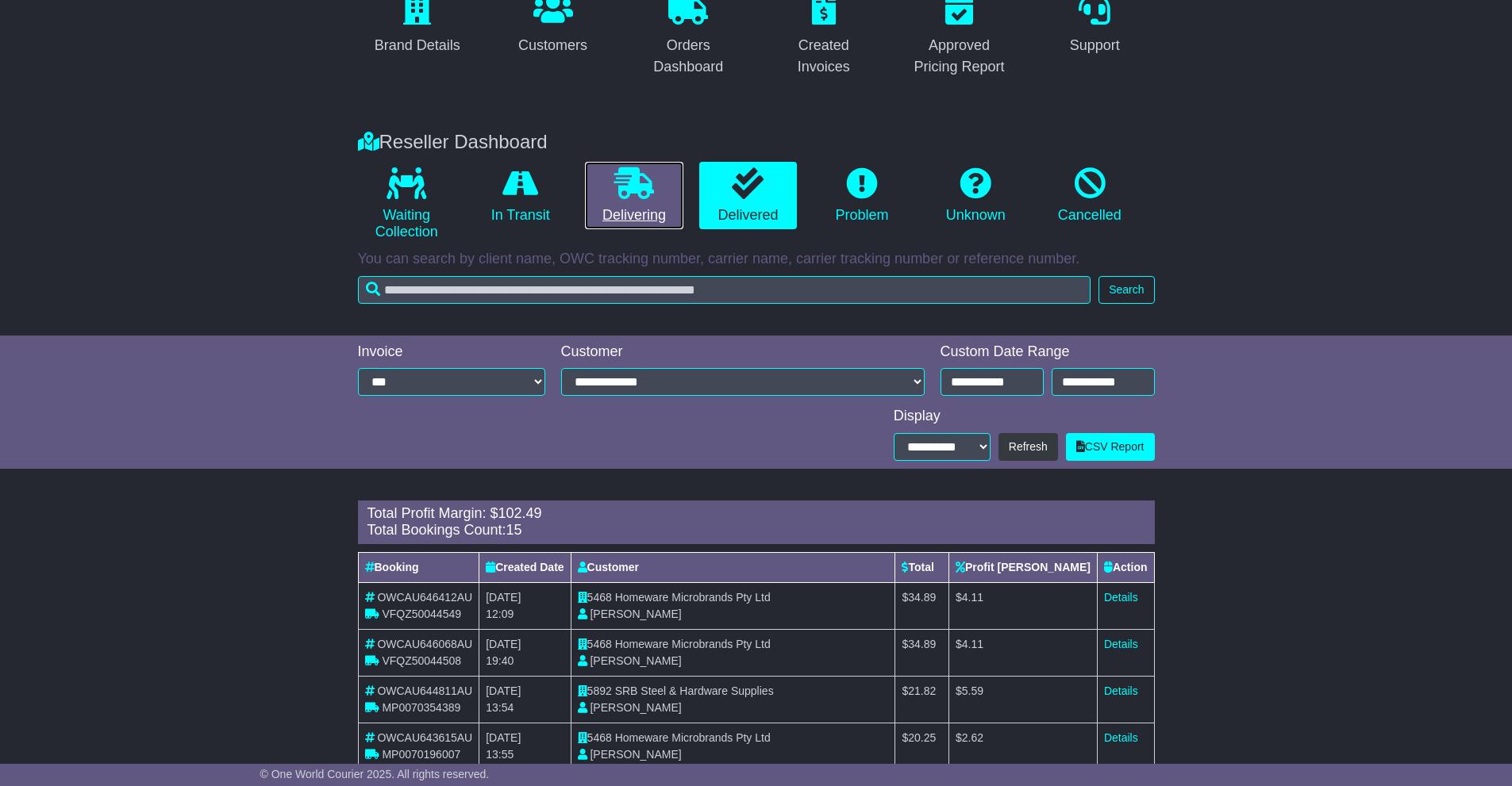
click at [620, 193] on icon at bounding box center [634, 184] width 40 height 32
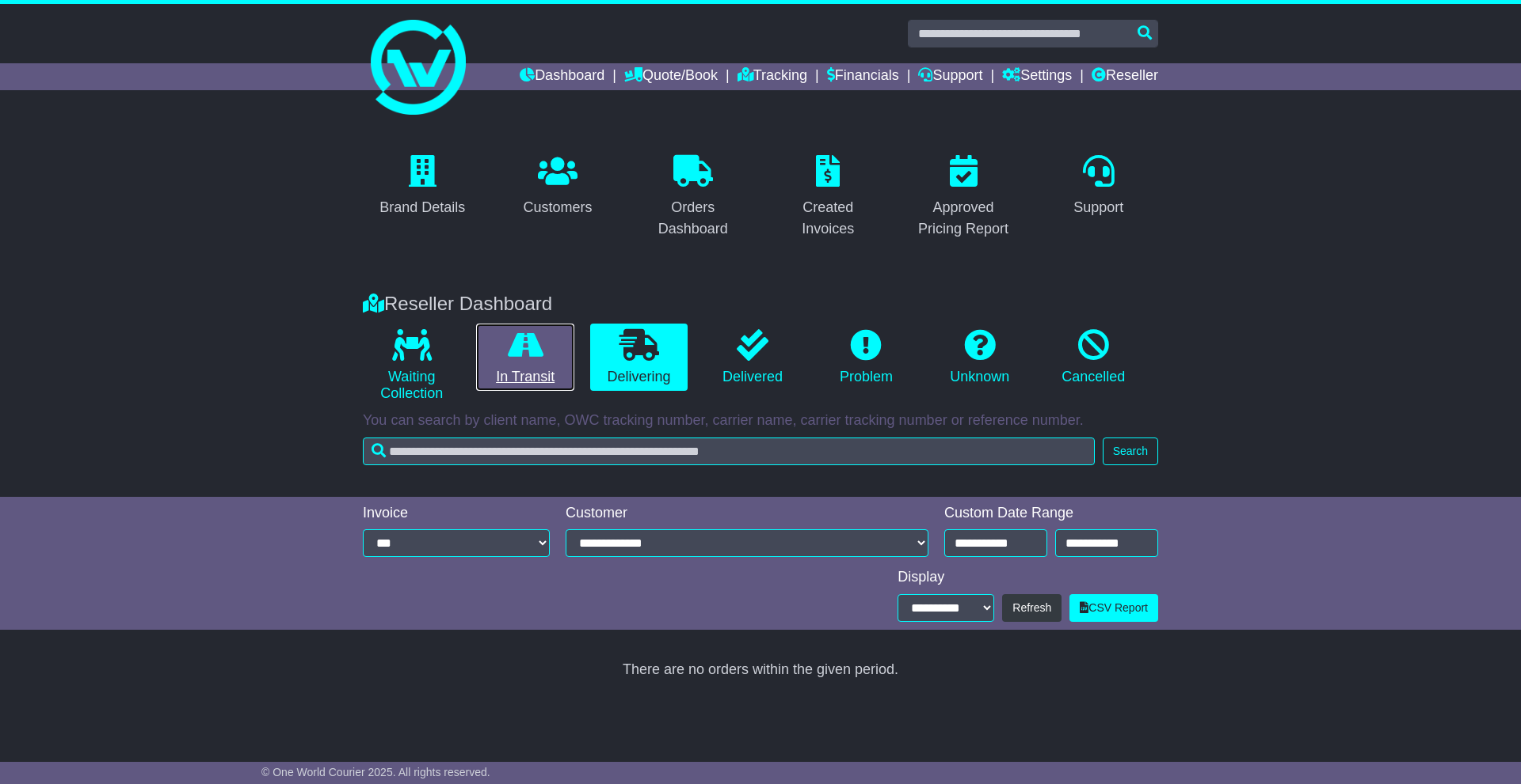
click at [501, 363] on link "In Transit" at bounding box center [525, 357] width 97 height 68
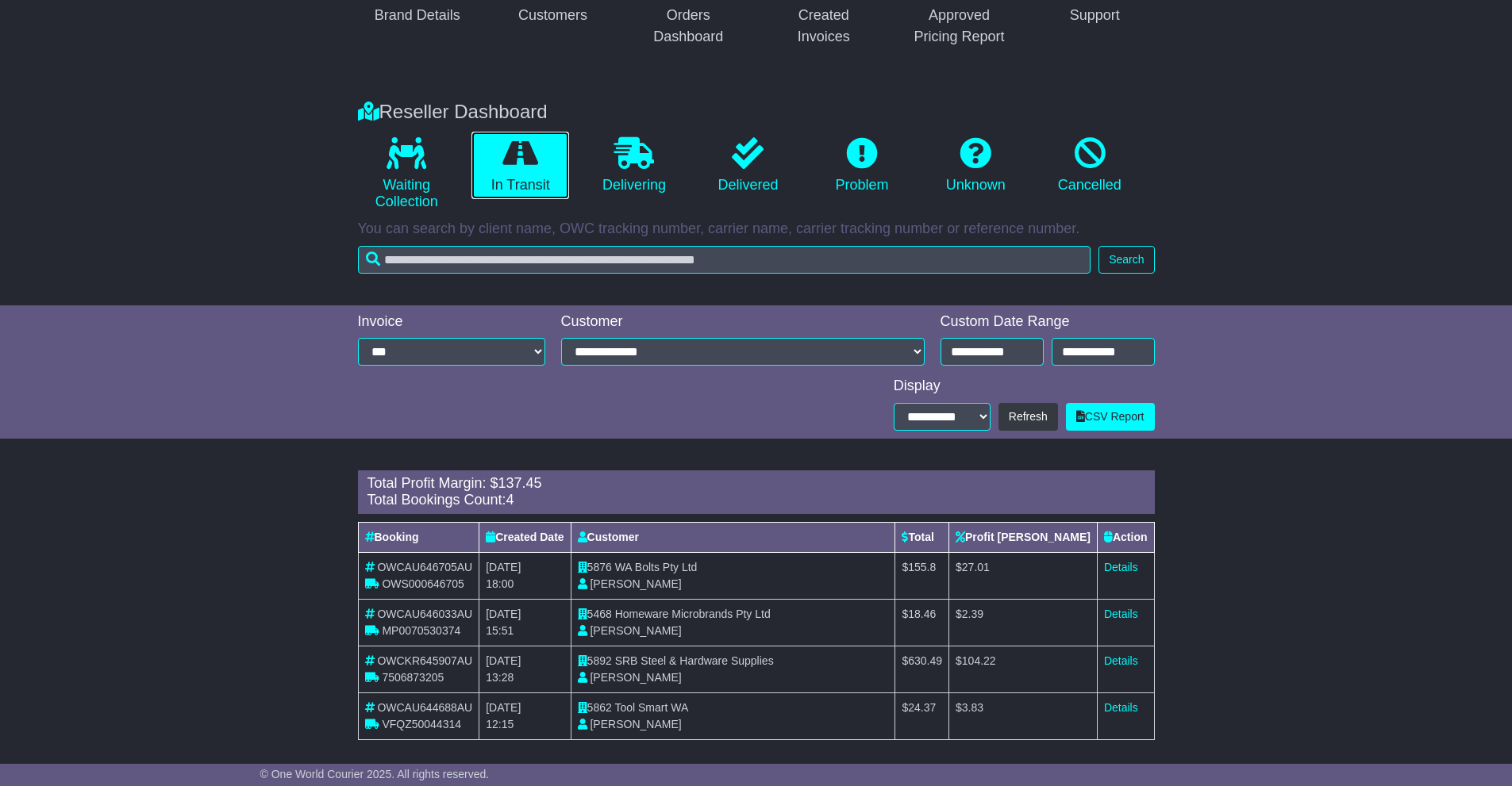
scroll to position [203, 0]
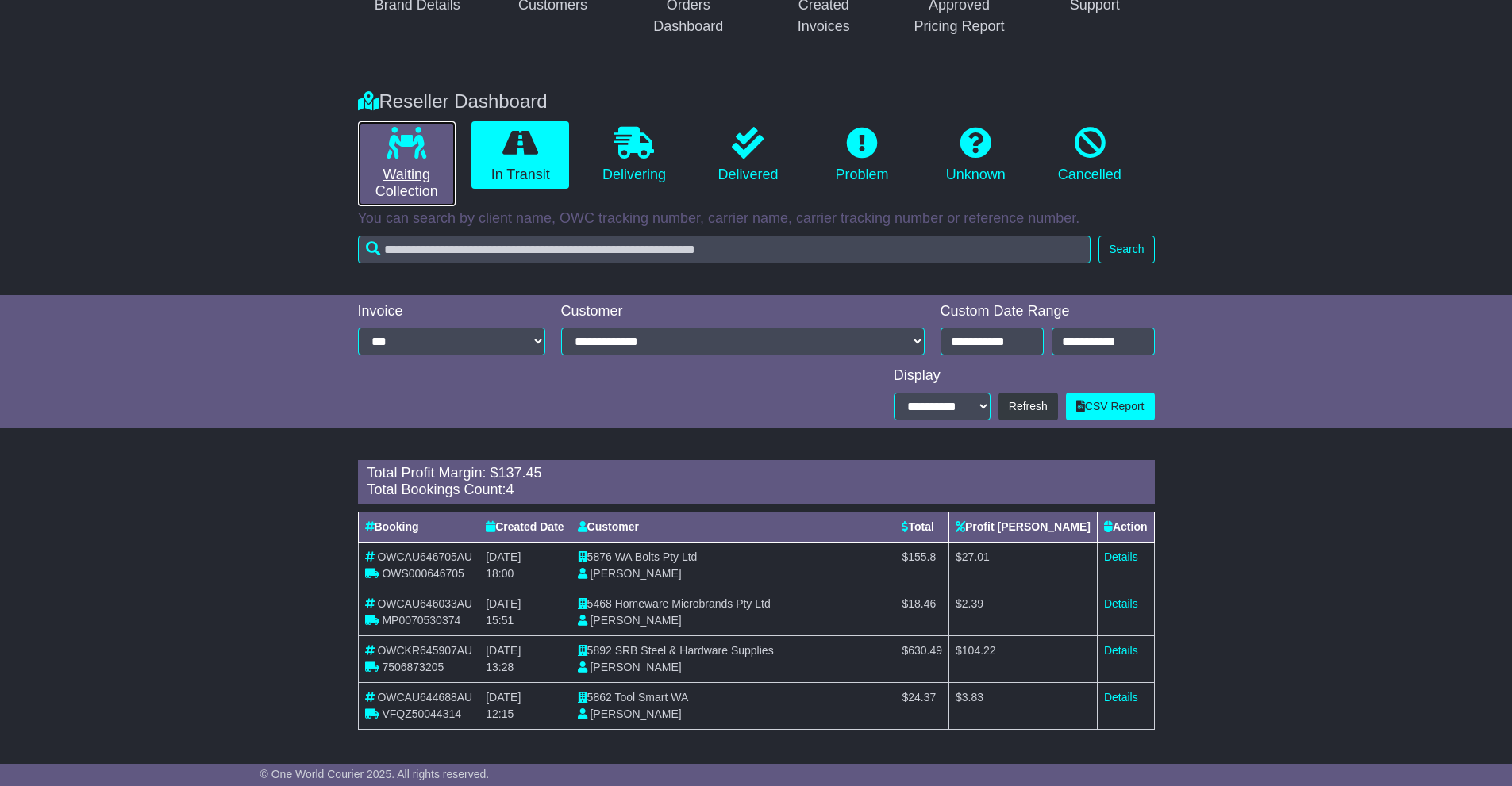
click at [416, 150] on icon at bounding box center [406, 143] width 40 height 32
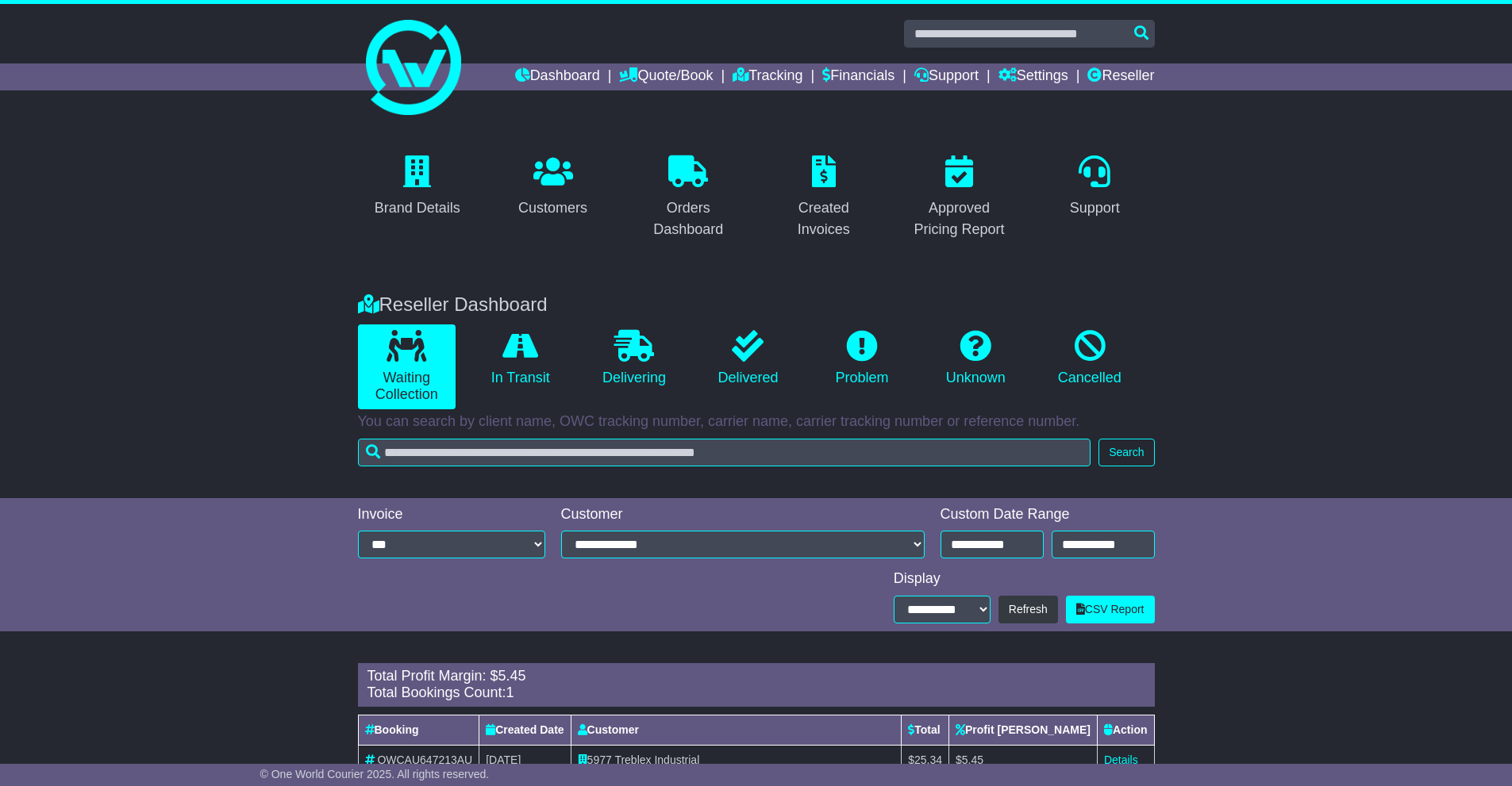
scroll to position [63, 0]
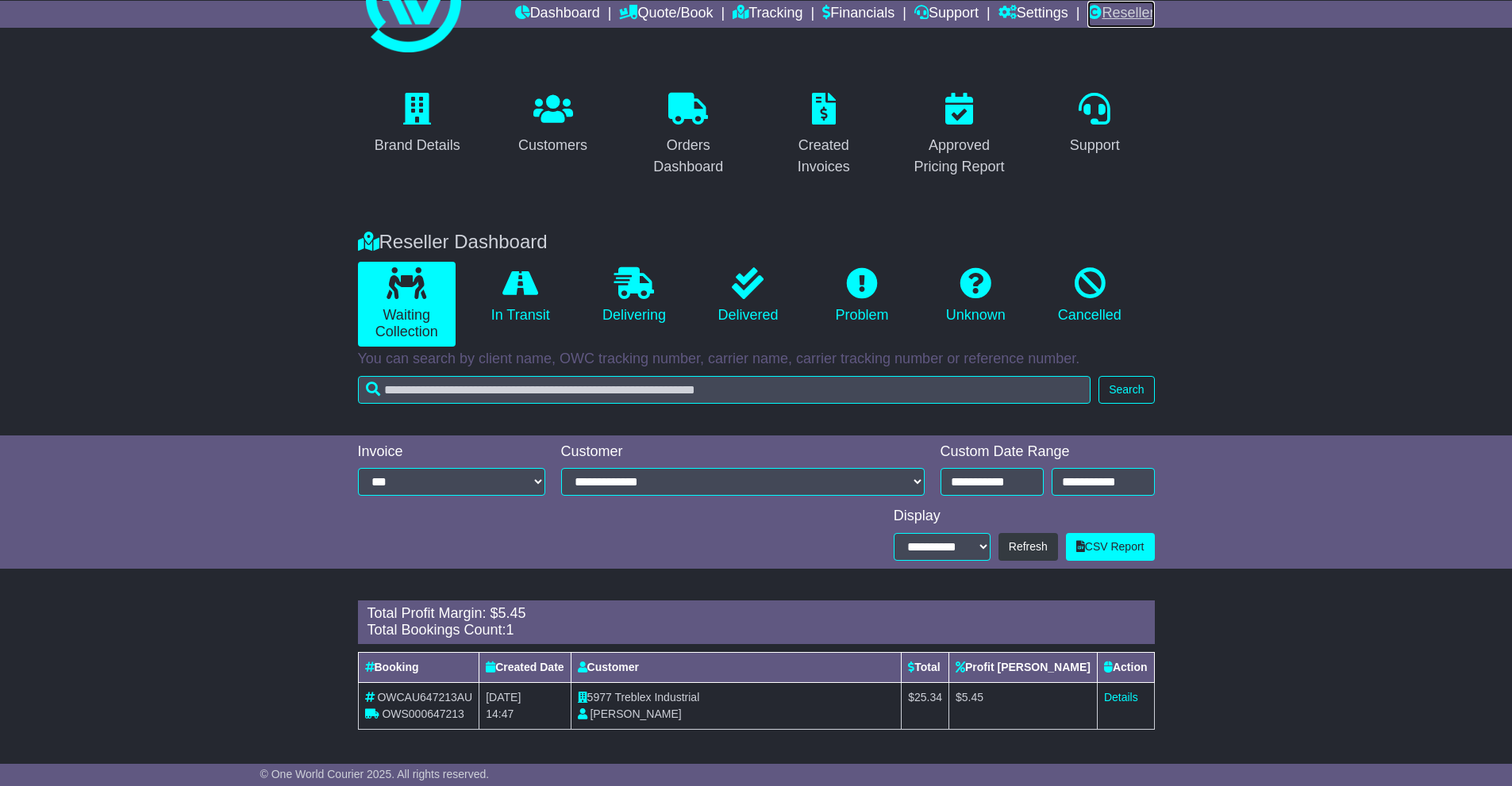
click at [1132, 12] on link "Reseller" at bounding box center [1121, 14] width 67 height 27
click at [510, 312] on link "In Transit" at bounding box center [520, 295] width 98 height 68
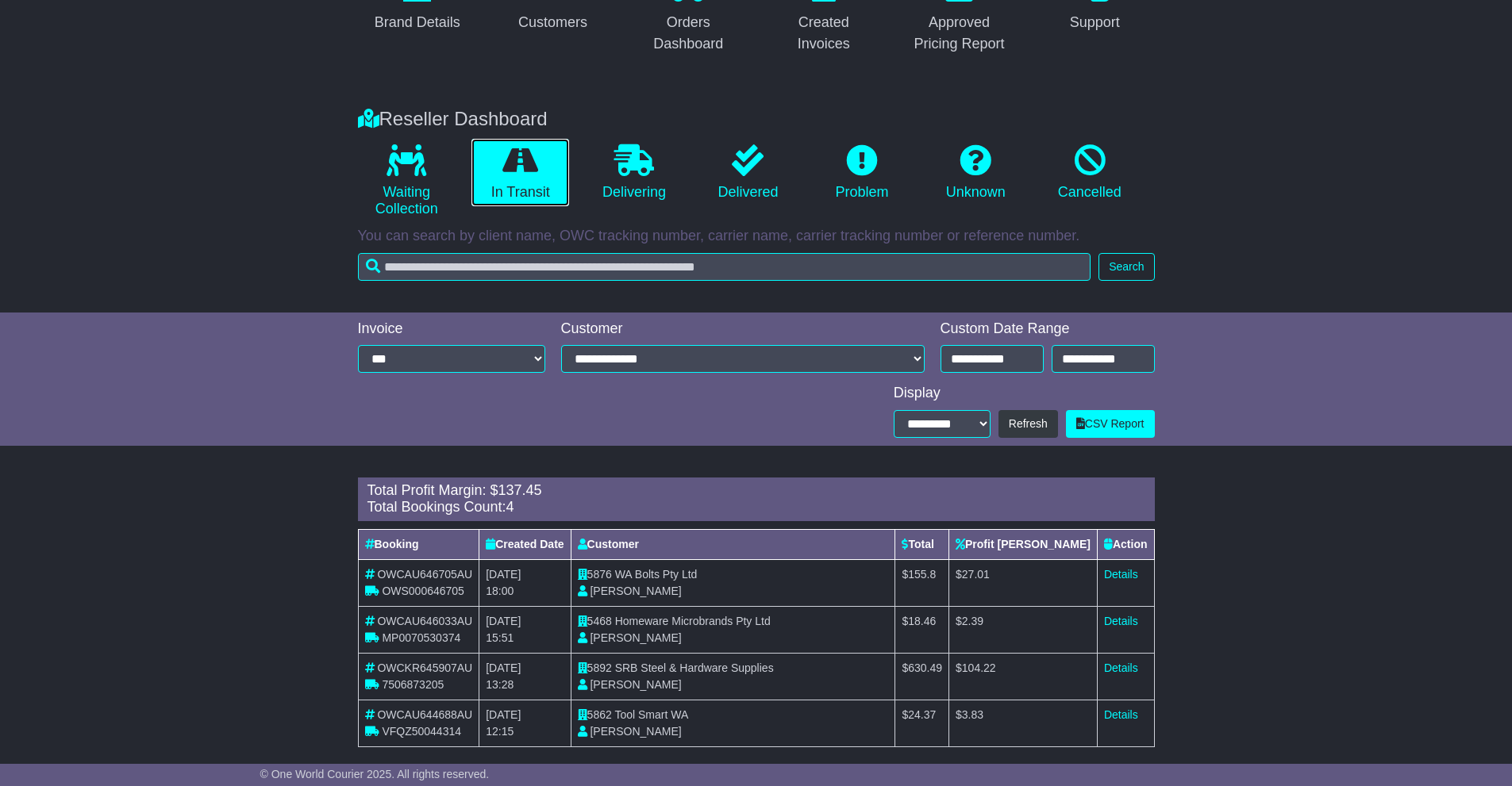
scroll to position [203, 0]
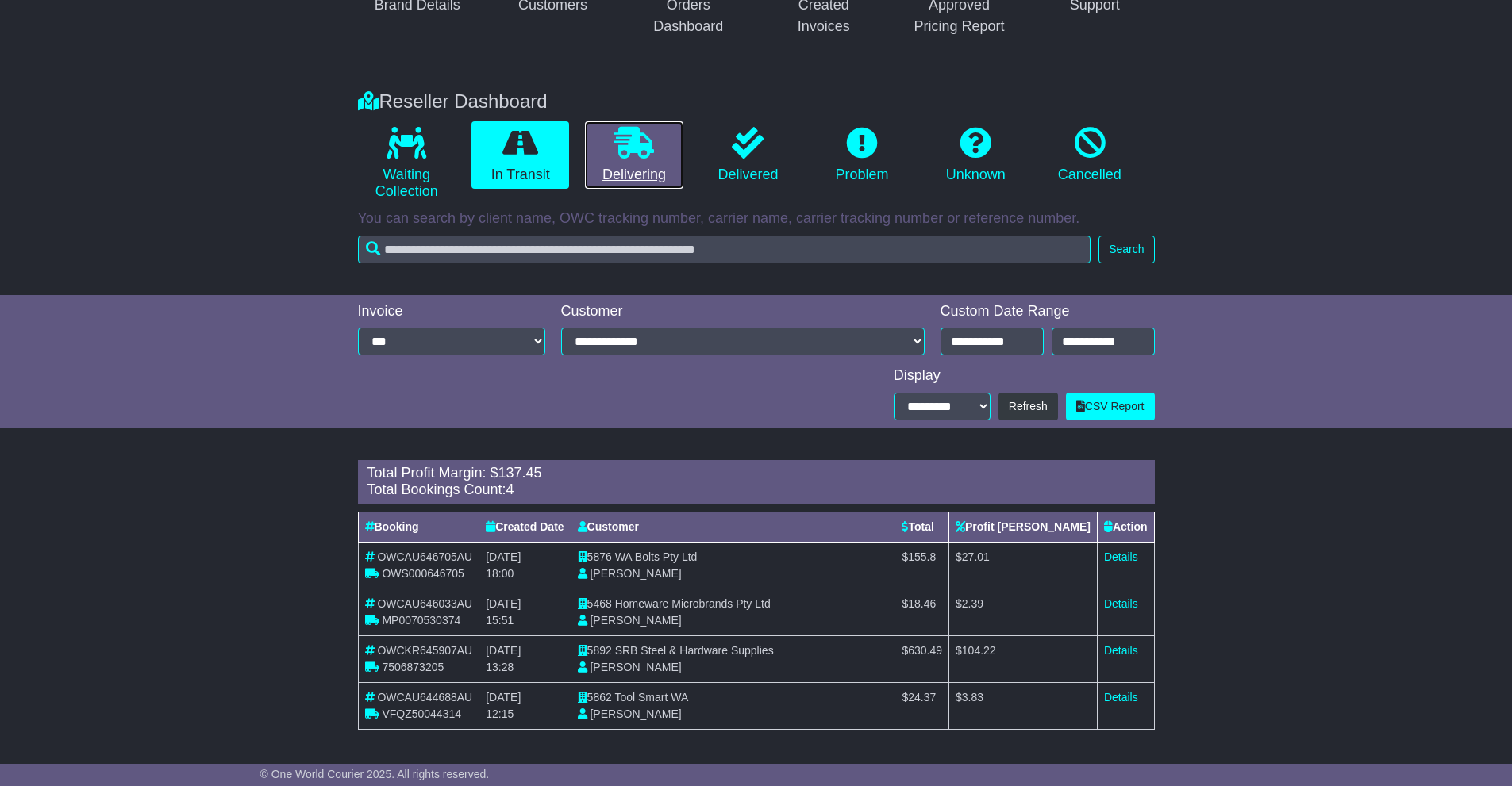
click at [631, 177] on link "Delivering" at bounding box center [634, 155] width 98 height 68
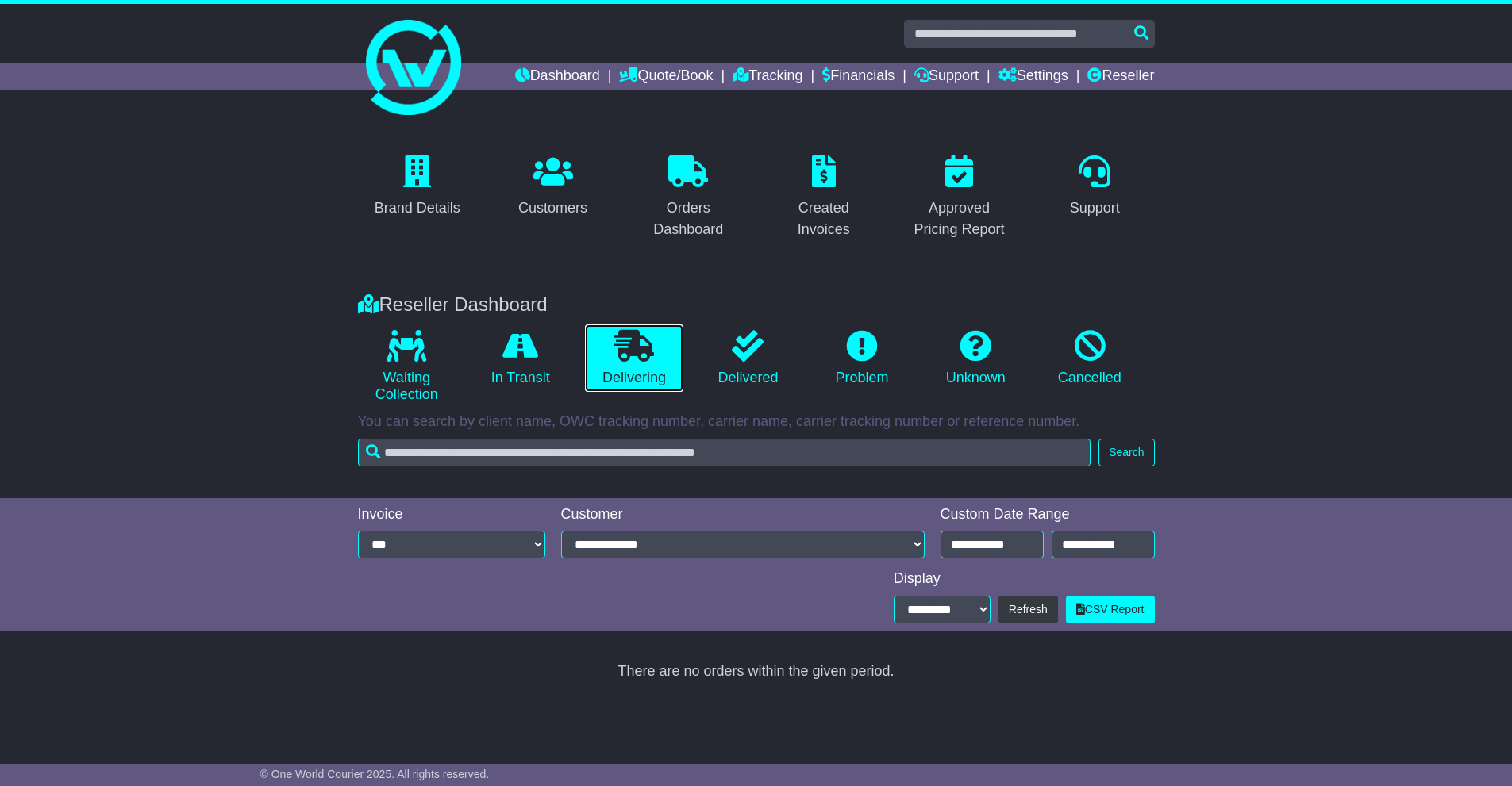
scroll to position [0, 0]
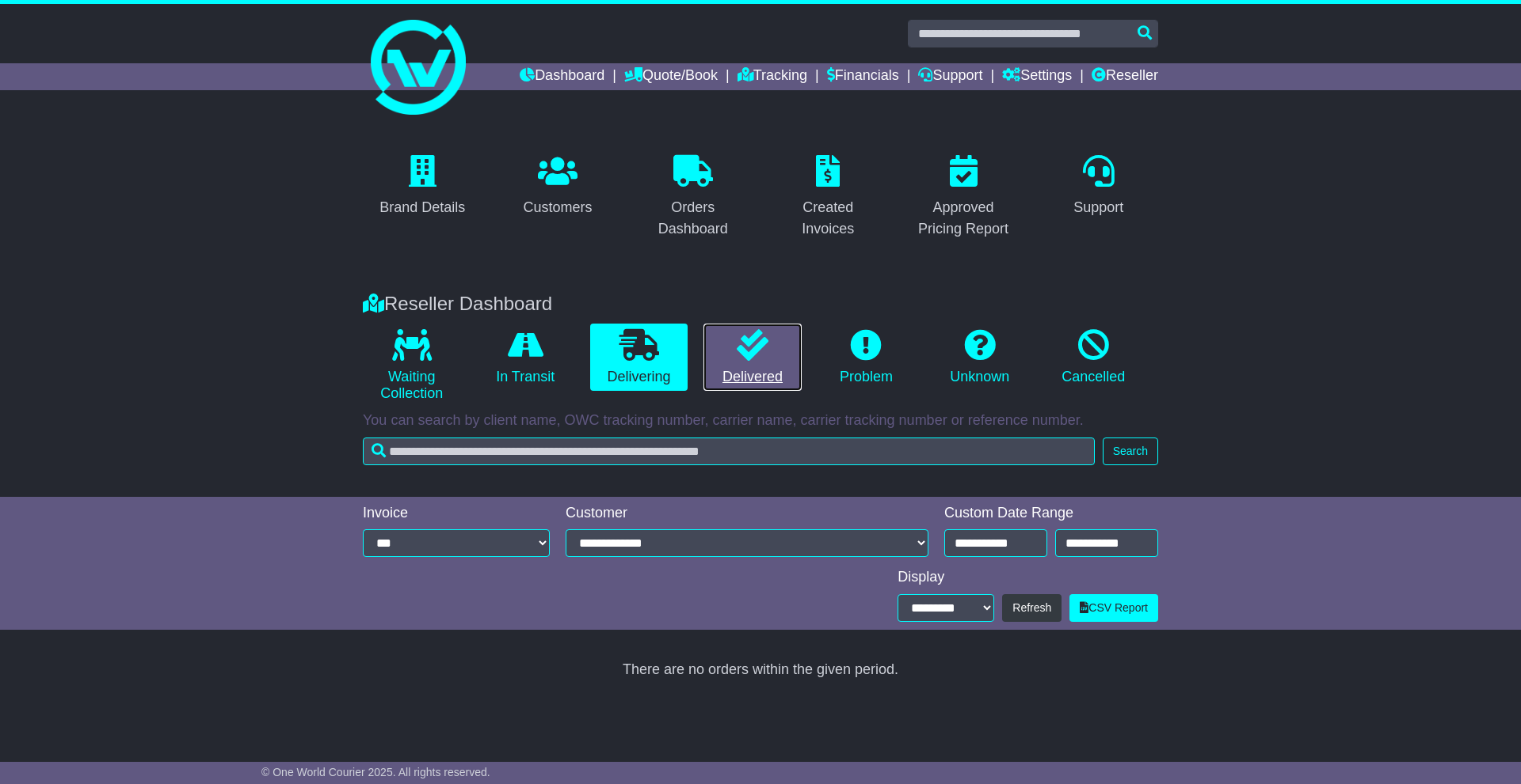
click at [753, 365] on link "Delivered" at bounding box center [752, 357] width 97 height 68
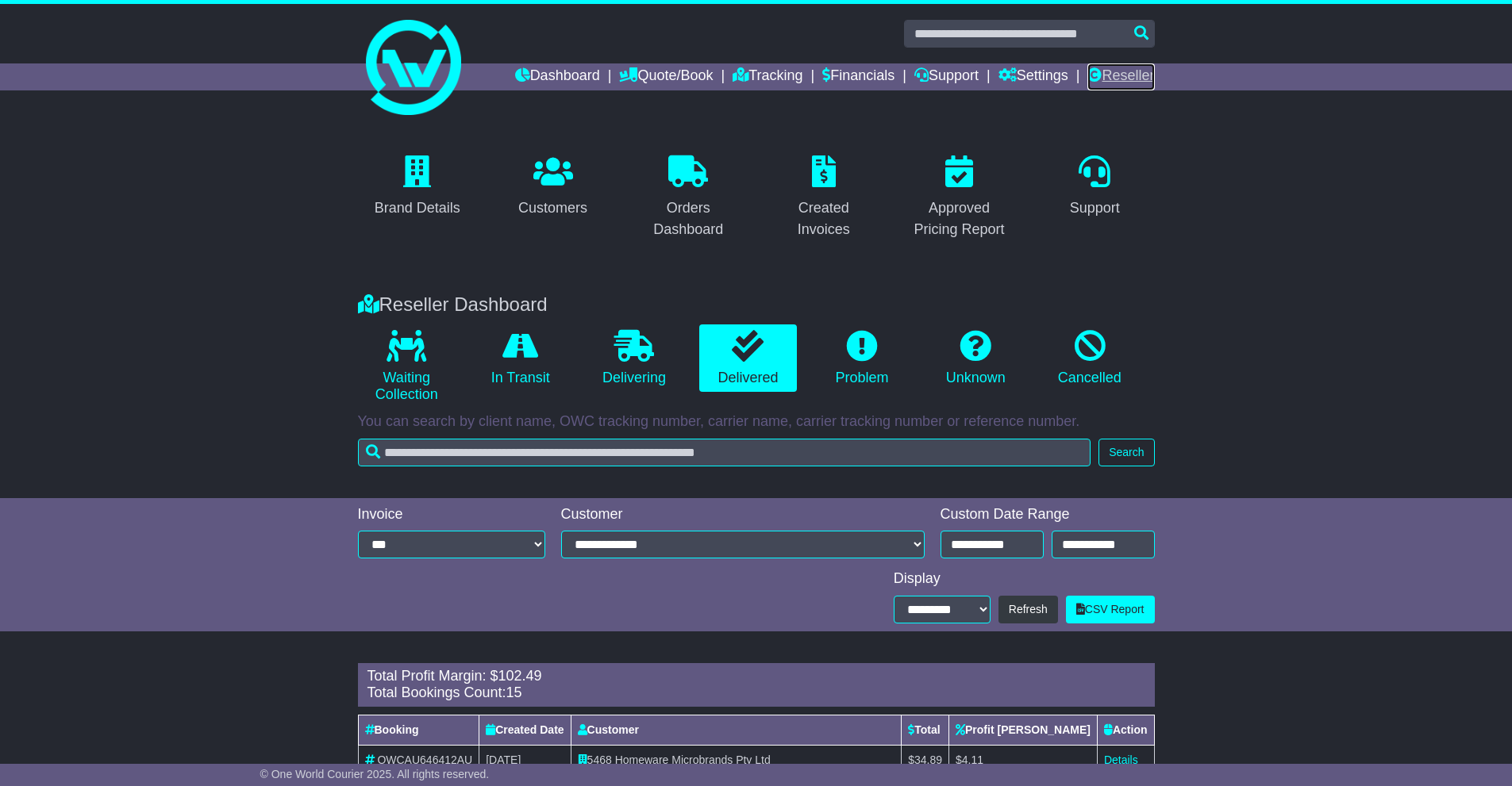
click at [1126, 67] on link "Reseller" at bounding box center [1121, 77] width 67 height 27
